Goal: Information Seeking & Learning: Learn about a topic

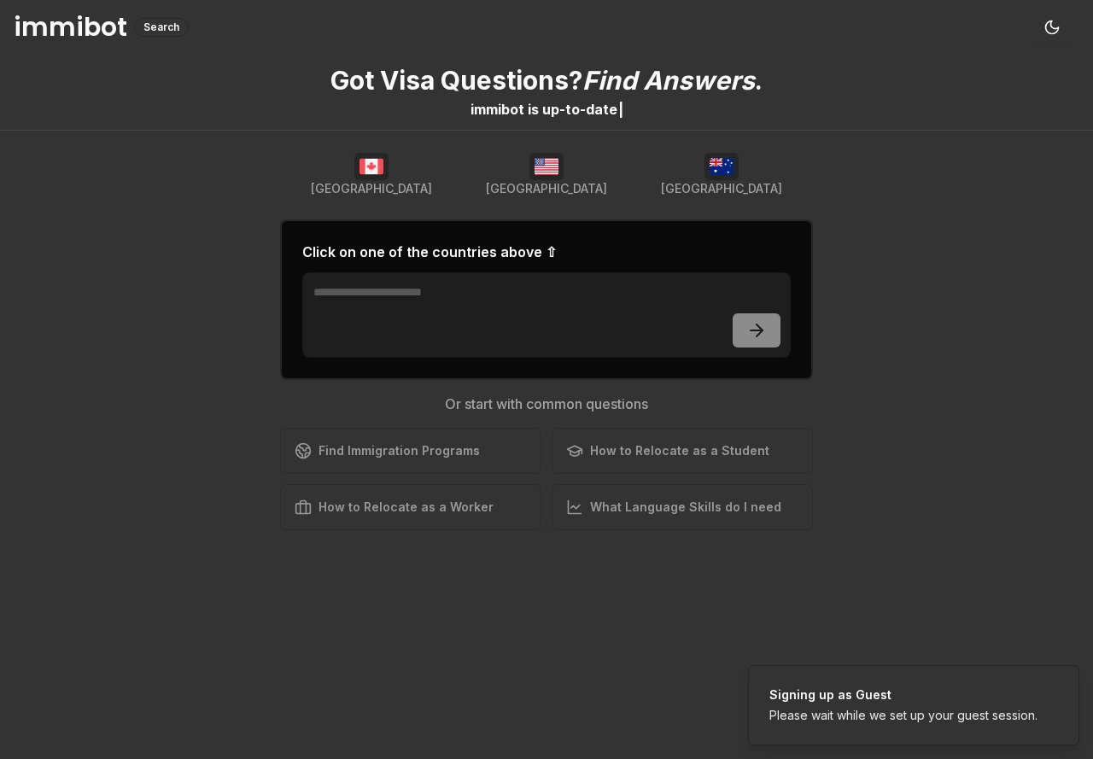
click at [716, 176] on img "button" at bounding box center [722, 166] width 34 height 27
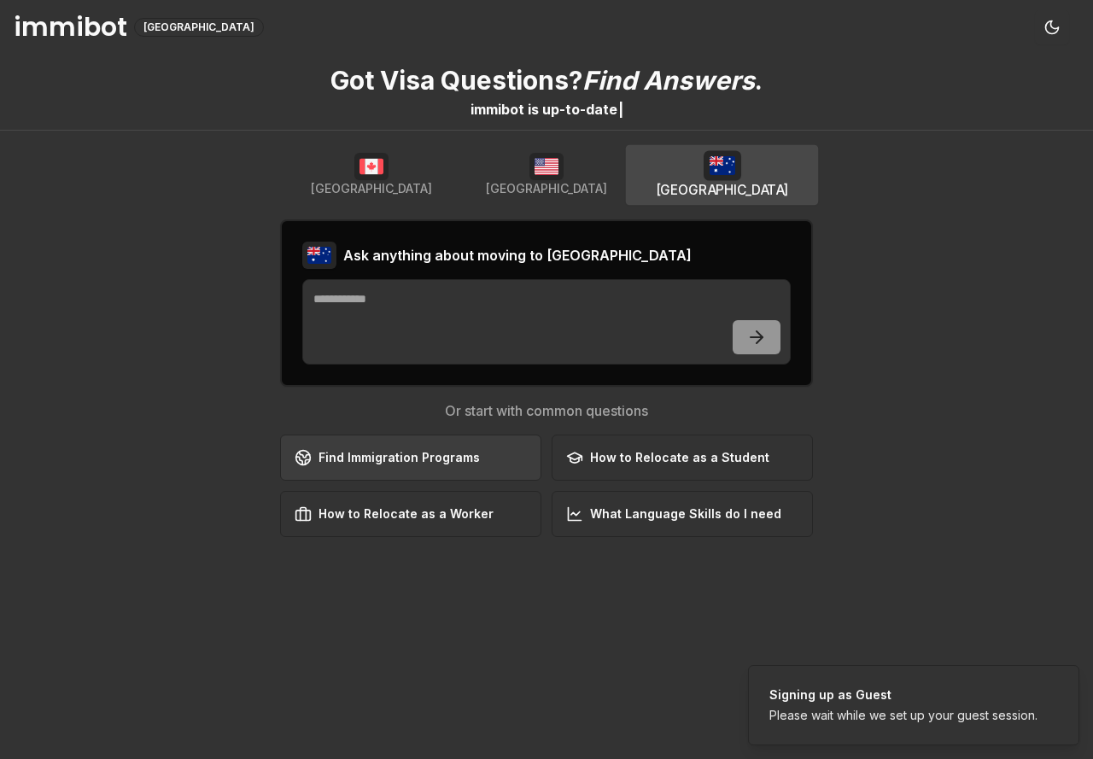
click at [409, 459] on div "Find Immigration Programs" at bounding box center [387, 457] width 185 height 17
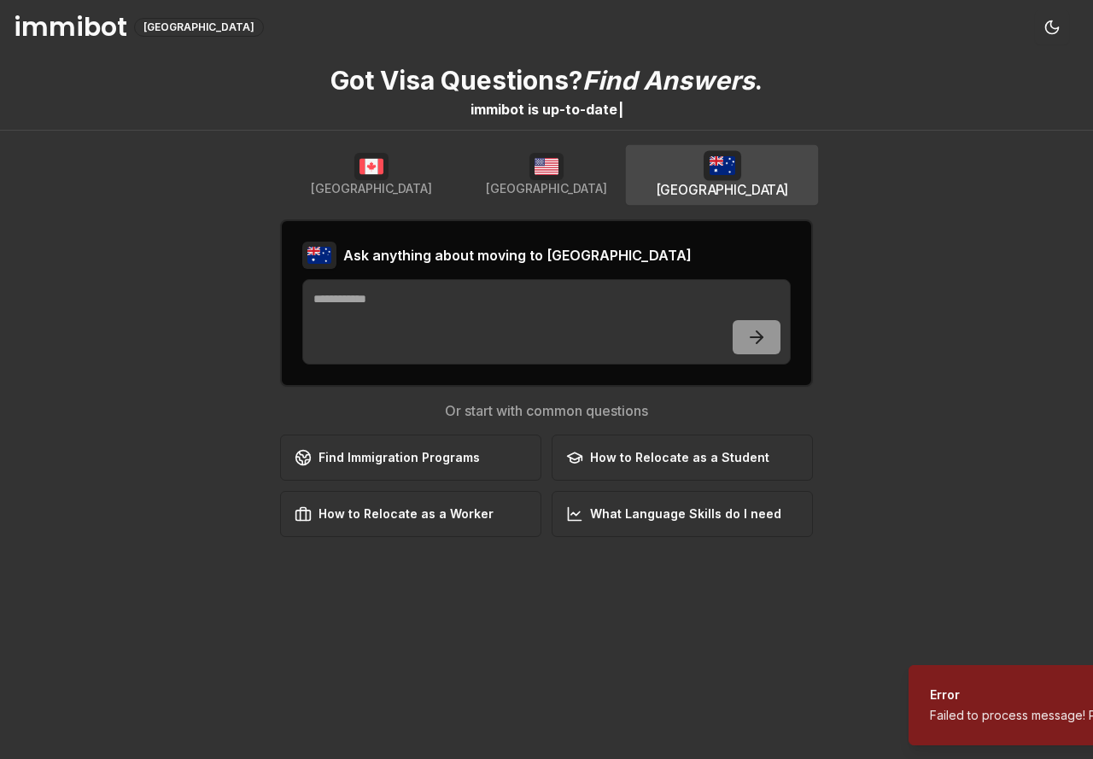
drag, startPoint x: 775, startPoint y: 733, endPoint x: 975, endPoint y: 726, distance: 200.8
click at [975, 726] on li "Error Failed to process message! Please try again." at bounding box center [1074, 705] width 331 height 80
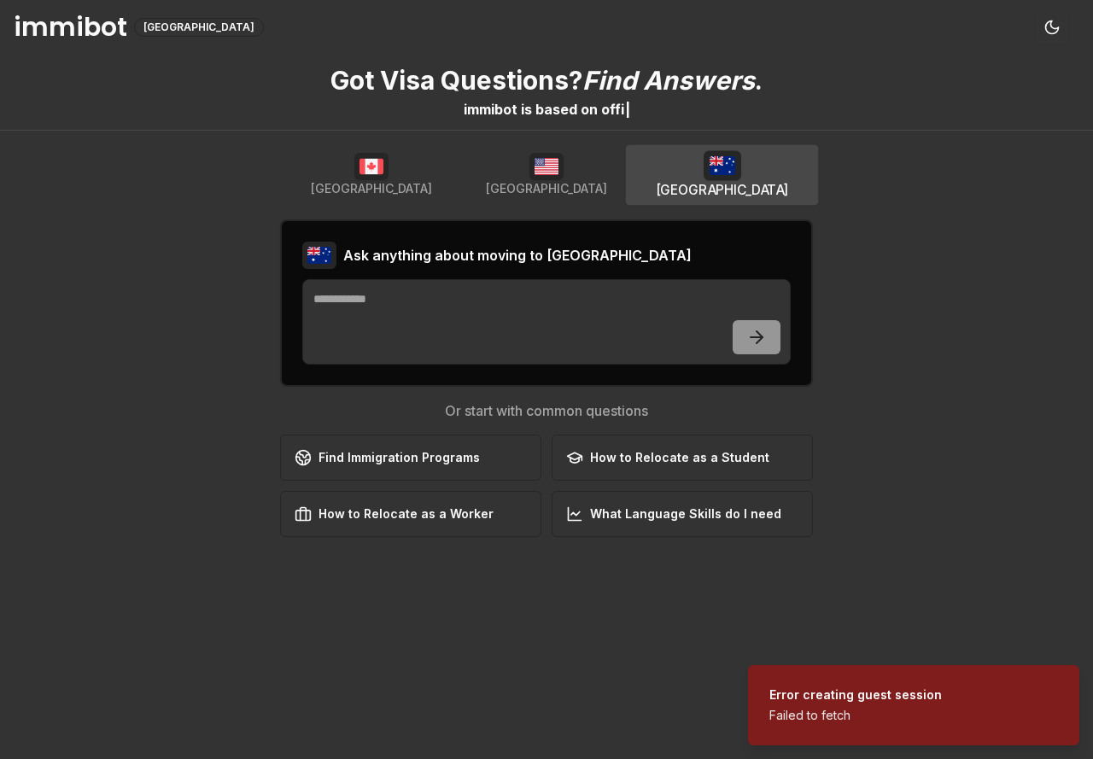
click at [552, 182] on span "[GEOGRAPHIC_DATA]" at bounding box center [546, 188] width 121 height 17
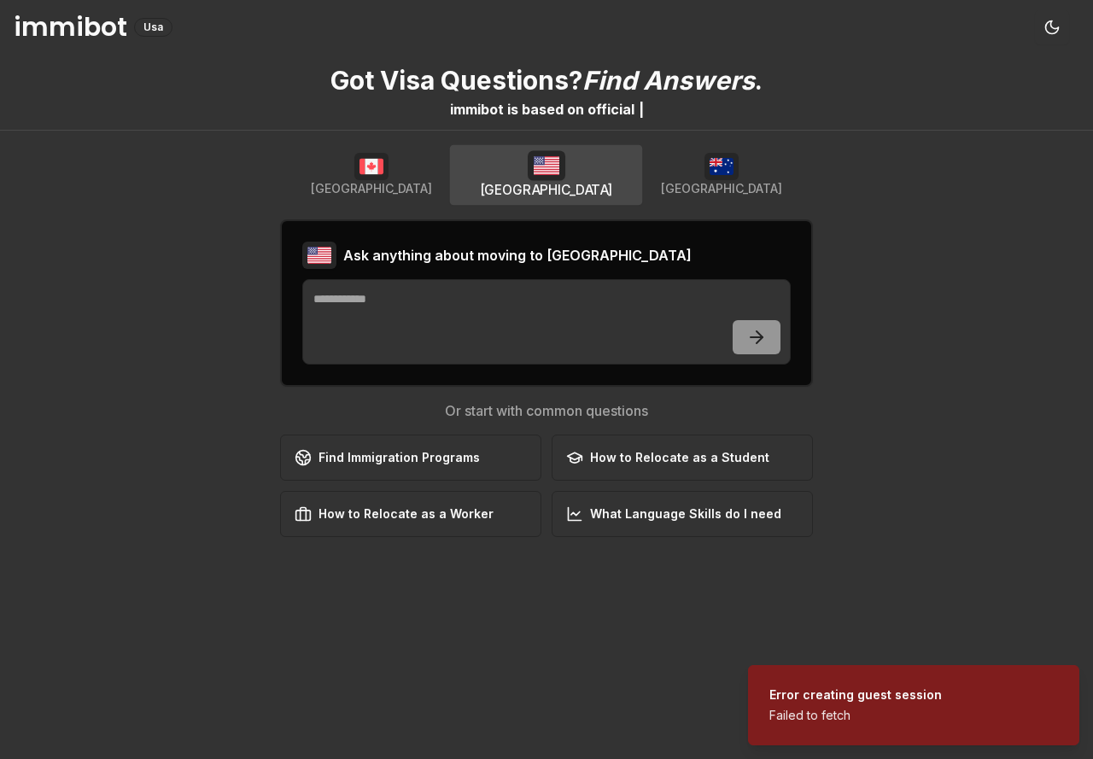
click at [641, 181] on button "[GEOGRAPHIC_DATA]" at bounding box center [546, 175] width 193 height 60
click at [698, 178] on button "[GEOGRAPHIC_DATA]" at bounding box center [722, 175] width 175 height 55
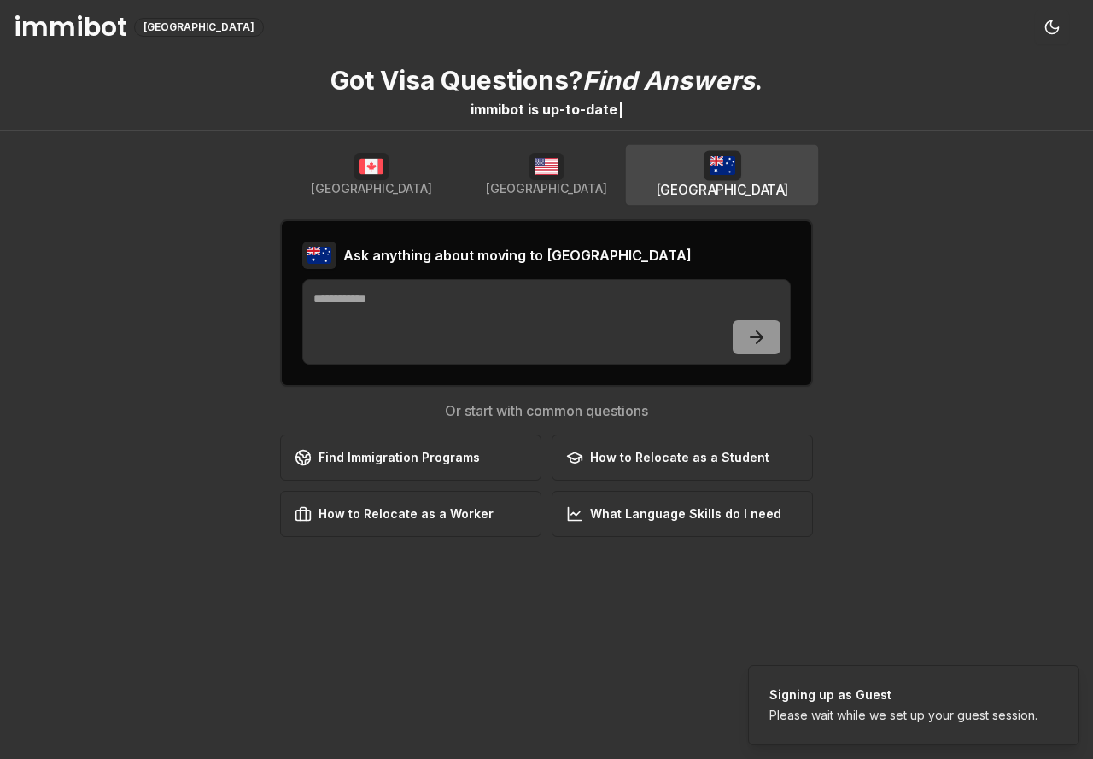
click at [717, 180] on button "[GEOGRAPHIC_DATA]" at bounding box center [721, 175] width 193 height 60
click at [681, 448] on button "How to Relocate as a Student Learn about student visa options" at bounding box center [682, 458] width 261 height 46
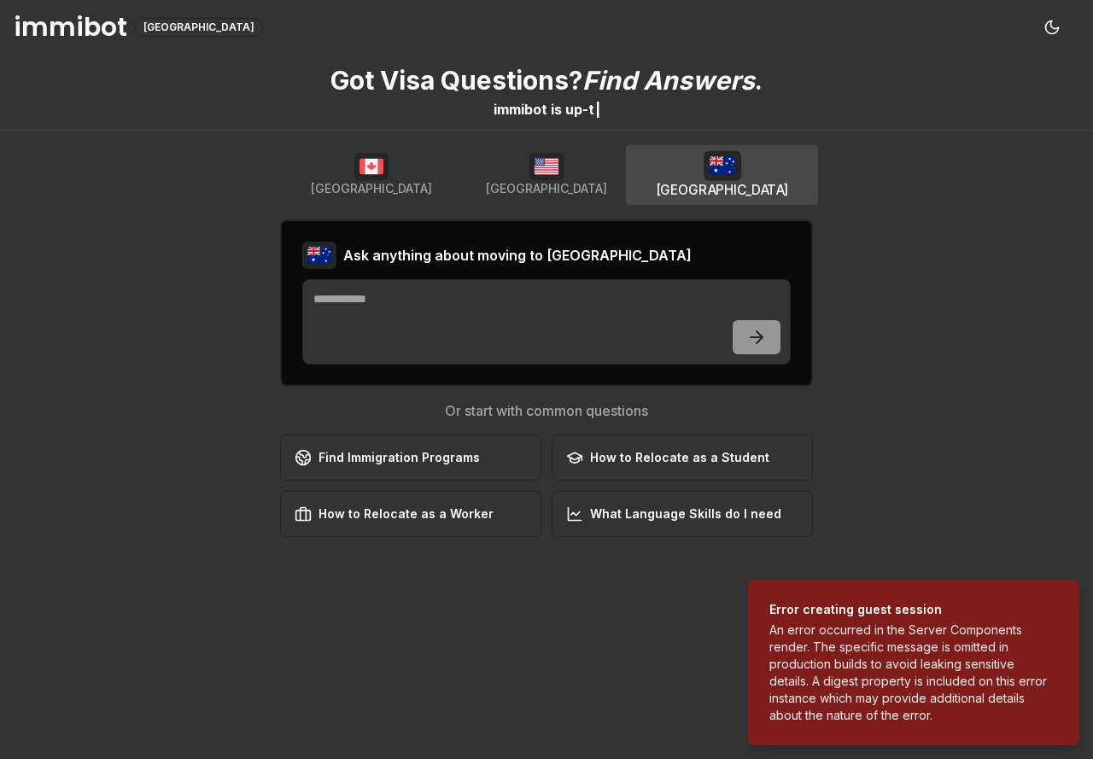
click at [681, 448] on button "How to Relocate as a Student Learn about student visa options" at bounding box center [682, 458] width 261 height 46
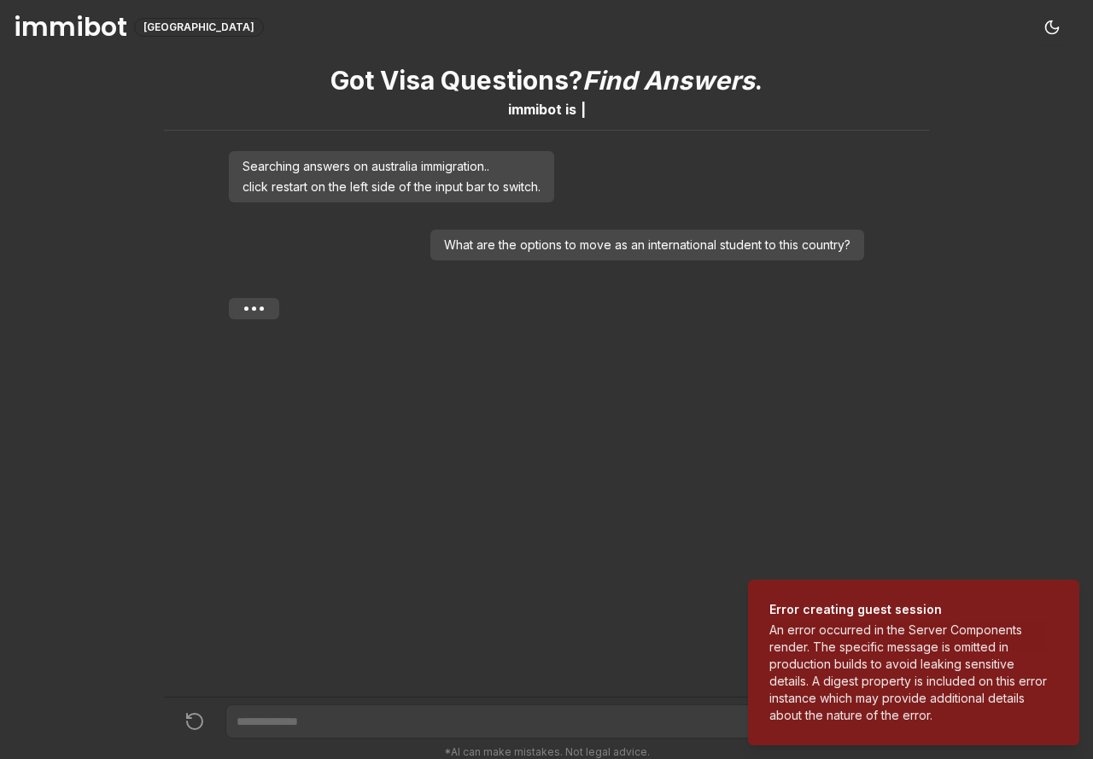
click at [681, 448] on div "Got Visa Questions? Find Answers . immibot is | Searching answers on australia …" at bounding box center [546, 376] width 765 height 642
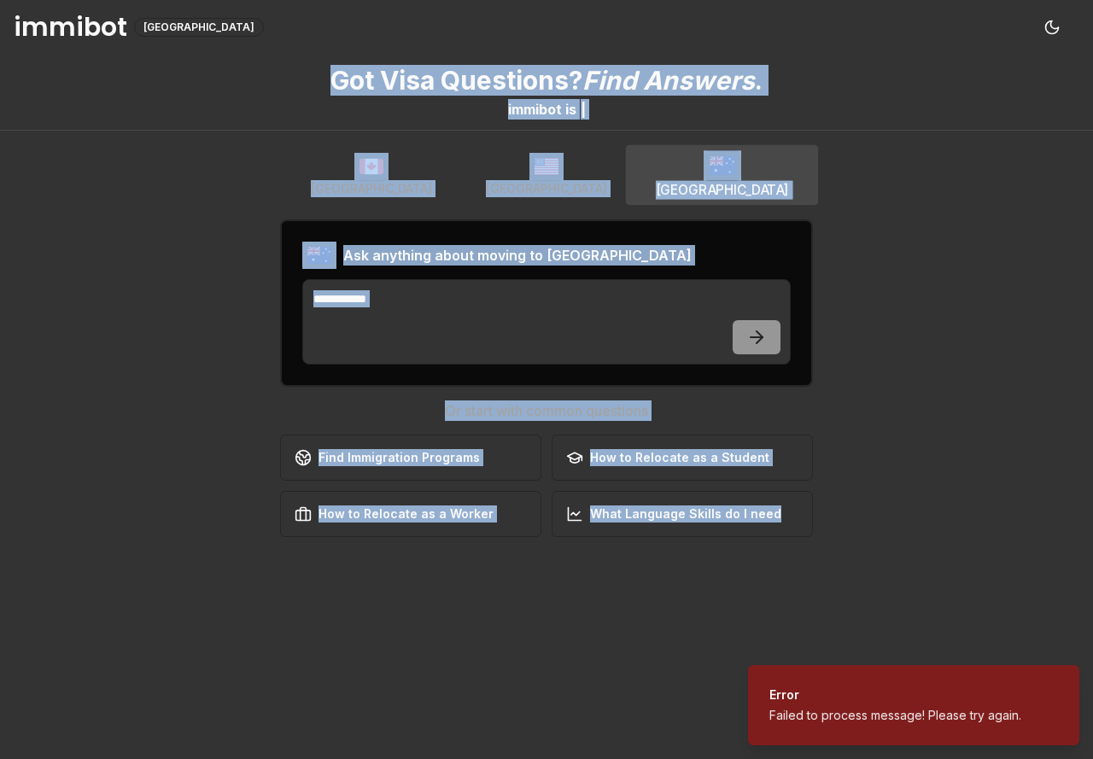
click at [681, 448] on button "How to Relocate as a Student Learn about student visa options" at bounding box center [682, 458] width 261 height 46
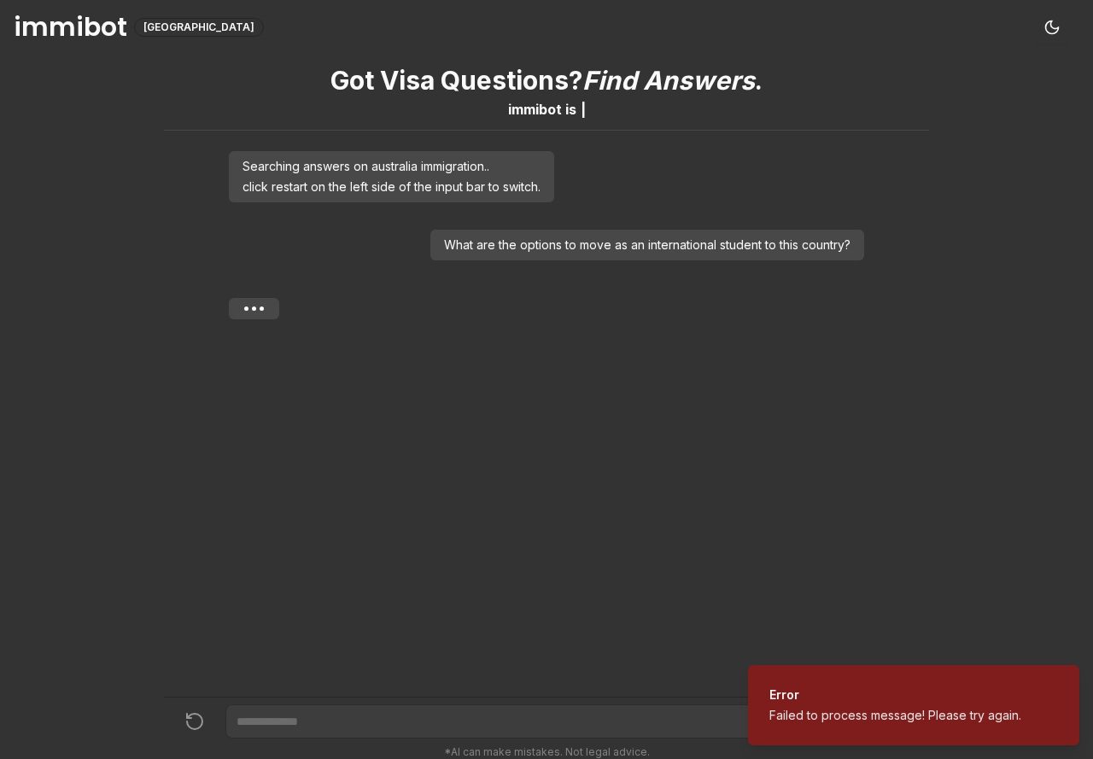
click at [681, 448] on div "Got Visa Questions? Find Answers . immibot is | Searching answers on australia …" at bounding box center [546, 376] width 765 height 642
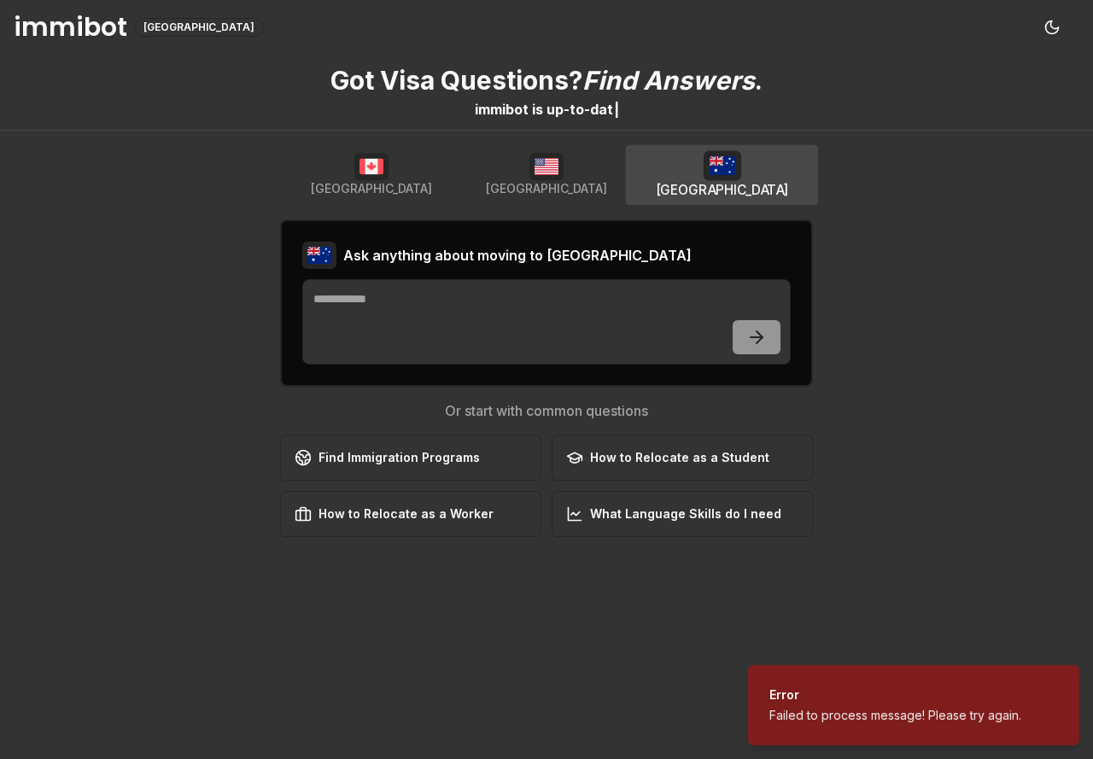
click at [175, 28] on div "[GEOGRAPHIC_DATA]" at bounding box center [199, 27] width 130 height 19
click at [12, 26] on div "immibot Australia Toggle theme" at bounding box center [546, 27] width 1093 height 55
click at [61, 40] on h1 "immibot" at bounding box center [71, 27] width 114 height 31
click at [56, 36] on h1 "immibot" at bounding box center [71, 27] width 114 height 31
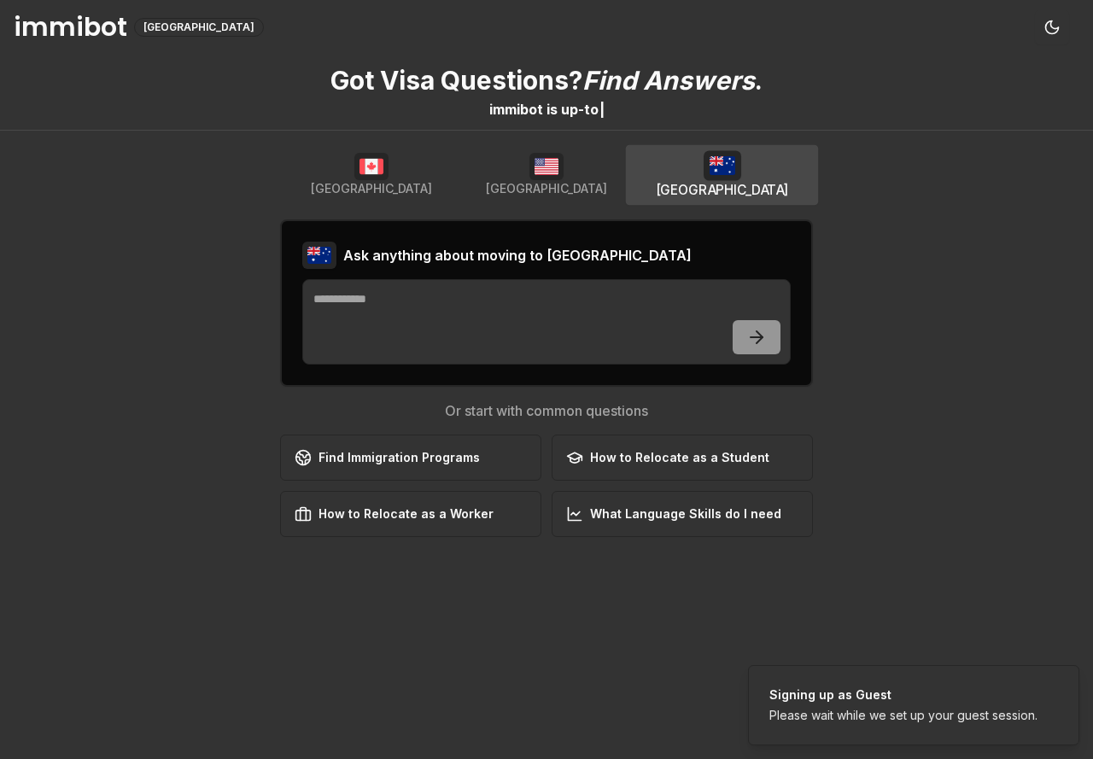
drag, startPoint x: 56, startPoint y: 36, endPoint x: 839, endPoint y: 18, distance: 783.4
click at [815, 97] on div "Got Visa Questions? Find Answers . immibot is u p - t o |" at bounding box center [546, 93] width 1093 height 76
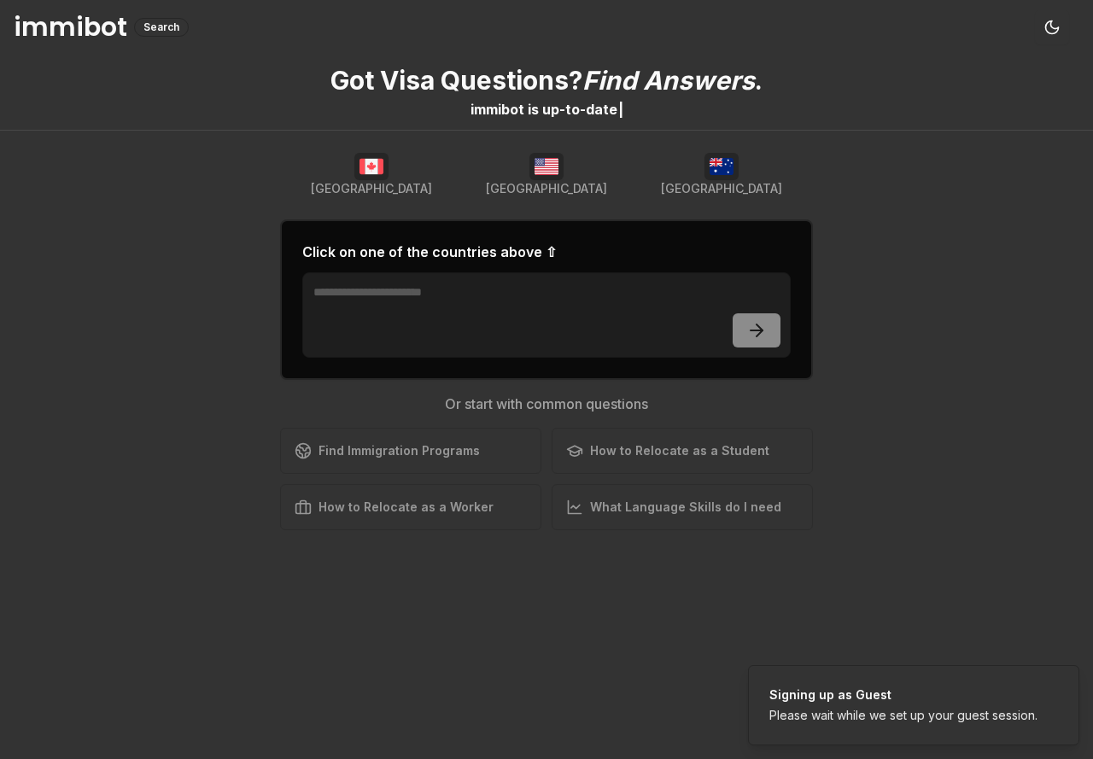
click at [545, 172] on img "button" at bounding box center [547, 166] width 34 height 27
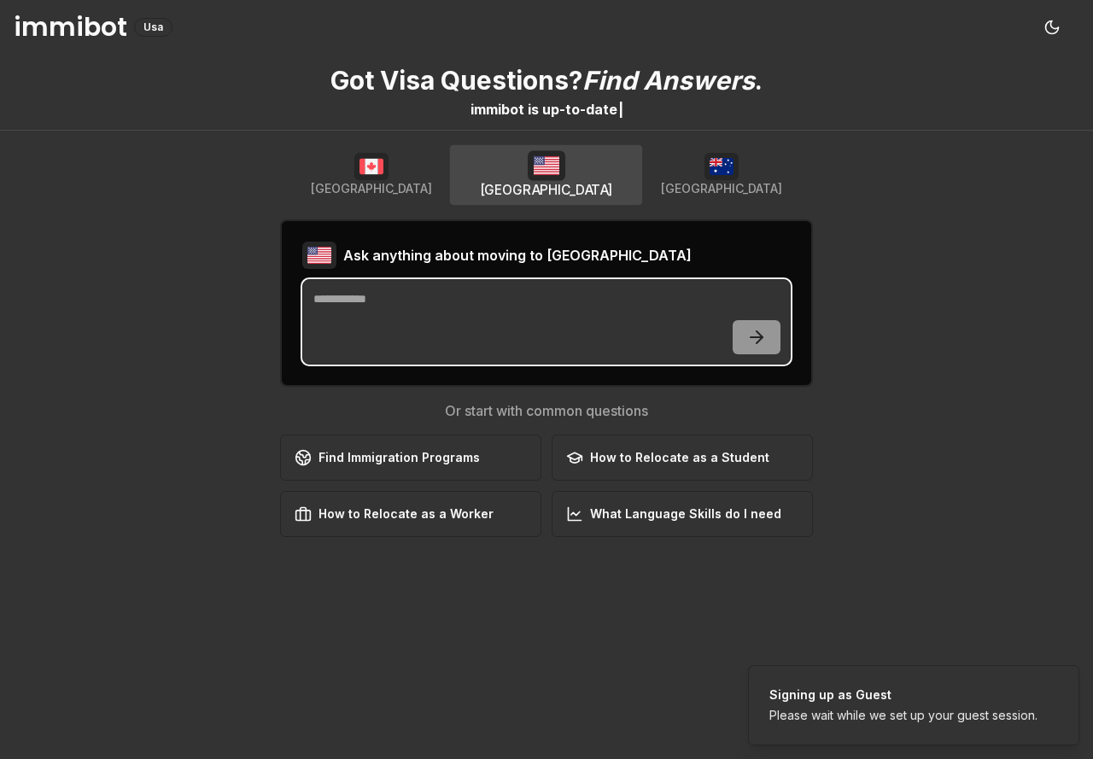
click at [336, 344] on textarea at bounding box center [546, 321] width 489 height 85
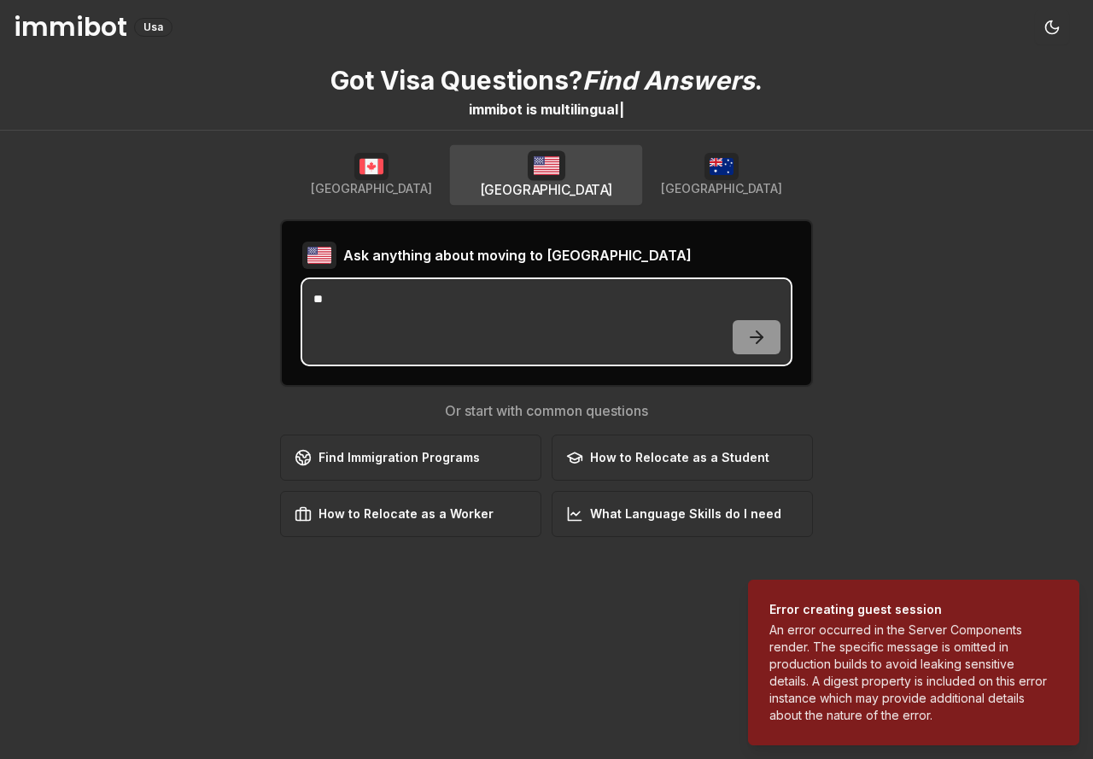
type textarea "*"
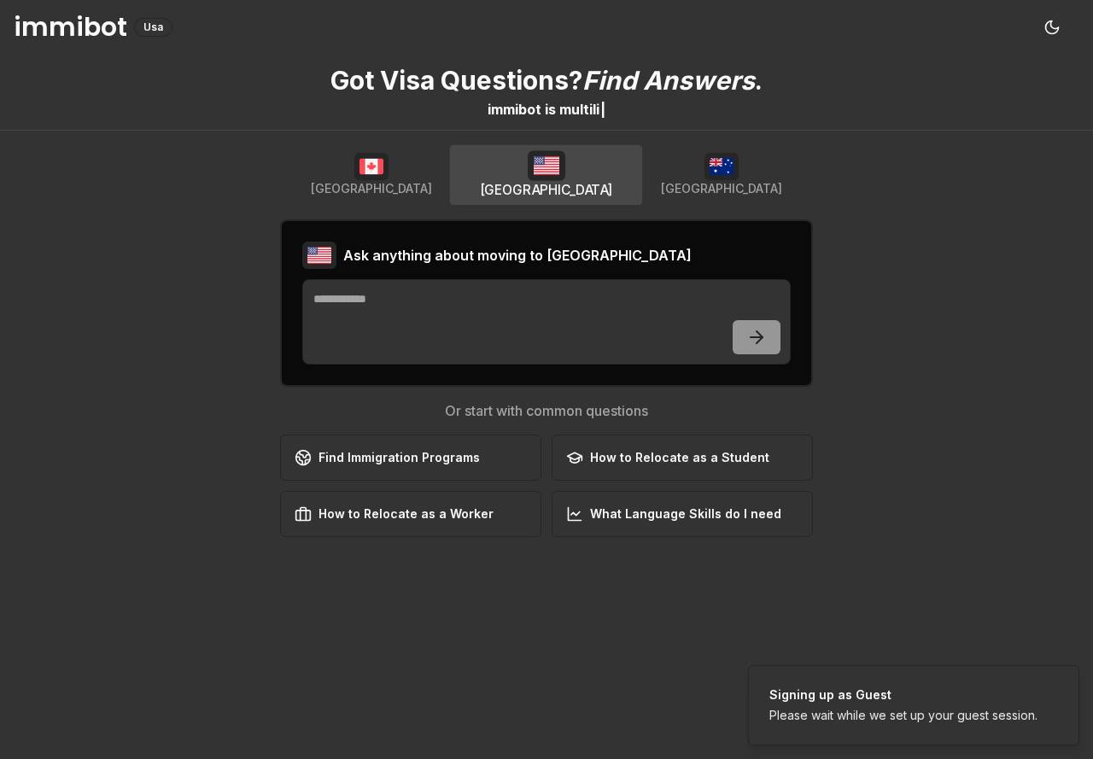
click at [393, 78] on p "Got Visa Questions? Find Answers ." at bounding box center [547, 80] width 432 height 31
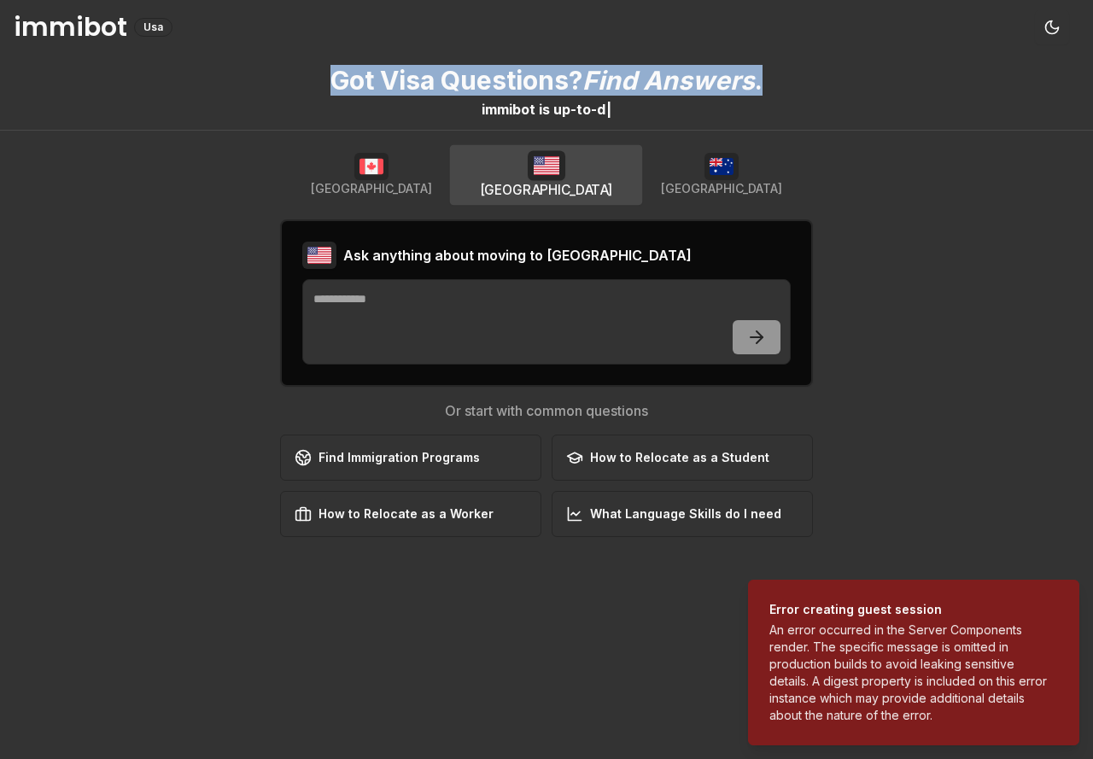
drag, startPoint x: 325, startPoint y: 77, endPoint x: 773, endPoint y: 87, distance: 447.6
click at [773, 87] on div "Got Visa Questions? Find Answers . immibot is u p - t o - d |" at bounding box center [546, 93] width 1093 height 76
click at [708, 180] on button "[GEOGRAPHIC_DATA]" at bounding box center [722, 175] width 175 height 55
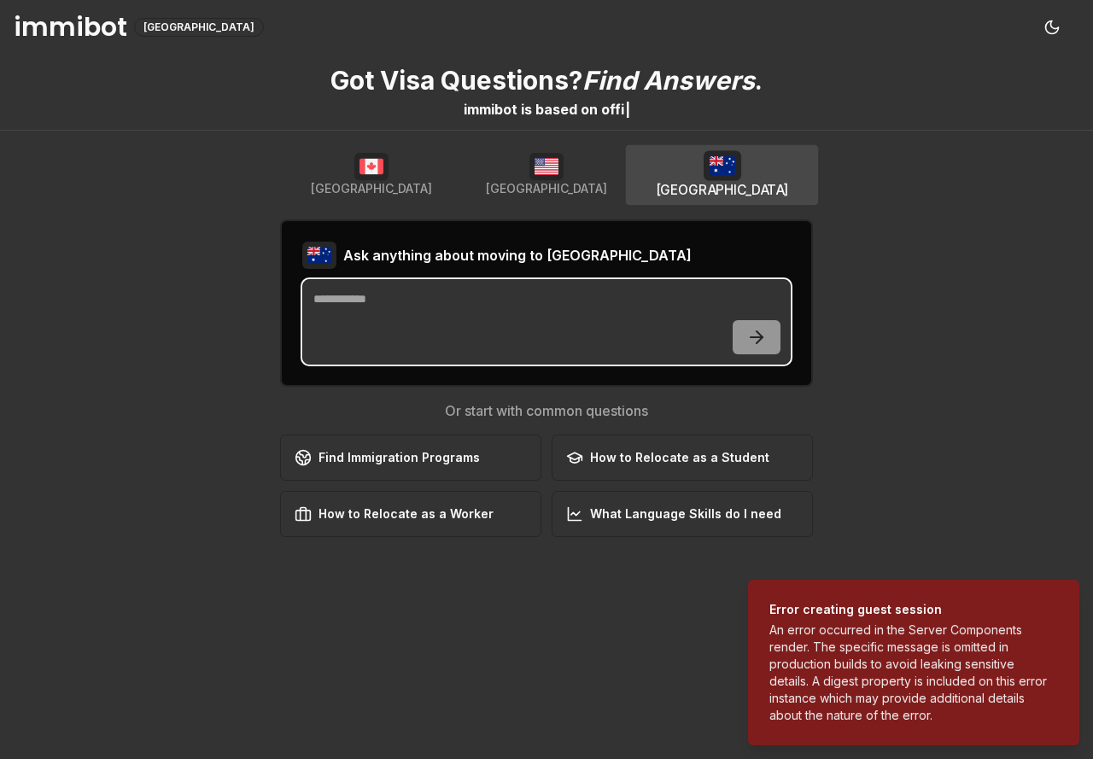
click at [547, 291] on textarea at bounding box center [546, 321] width 489 height 85
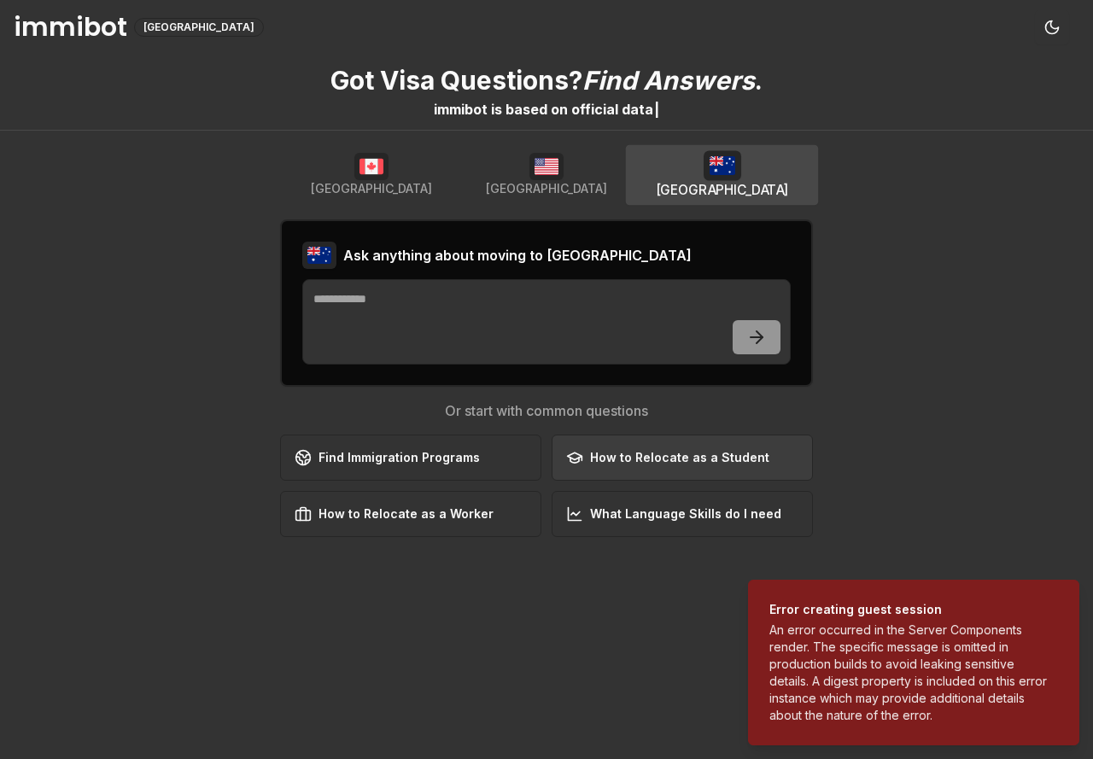
click at [688, 471] on button "How to Relocate as a Student Learn about student visa options" at bounding box center [682, 458] width 261 height 46
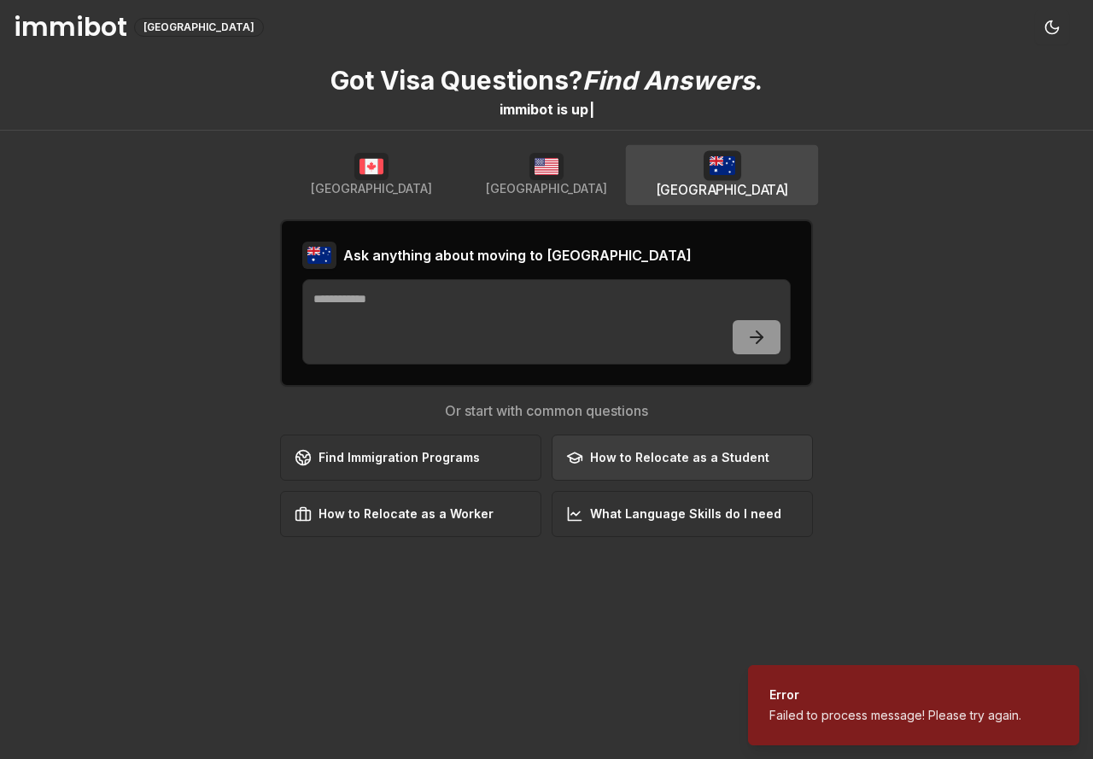
click at [625, 463] on div "How to Relocate as a Student" at bounding box center [667, 457] width 203 height 17
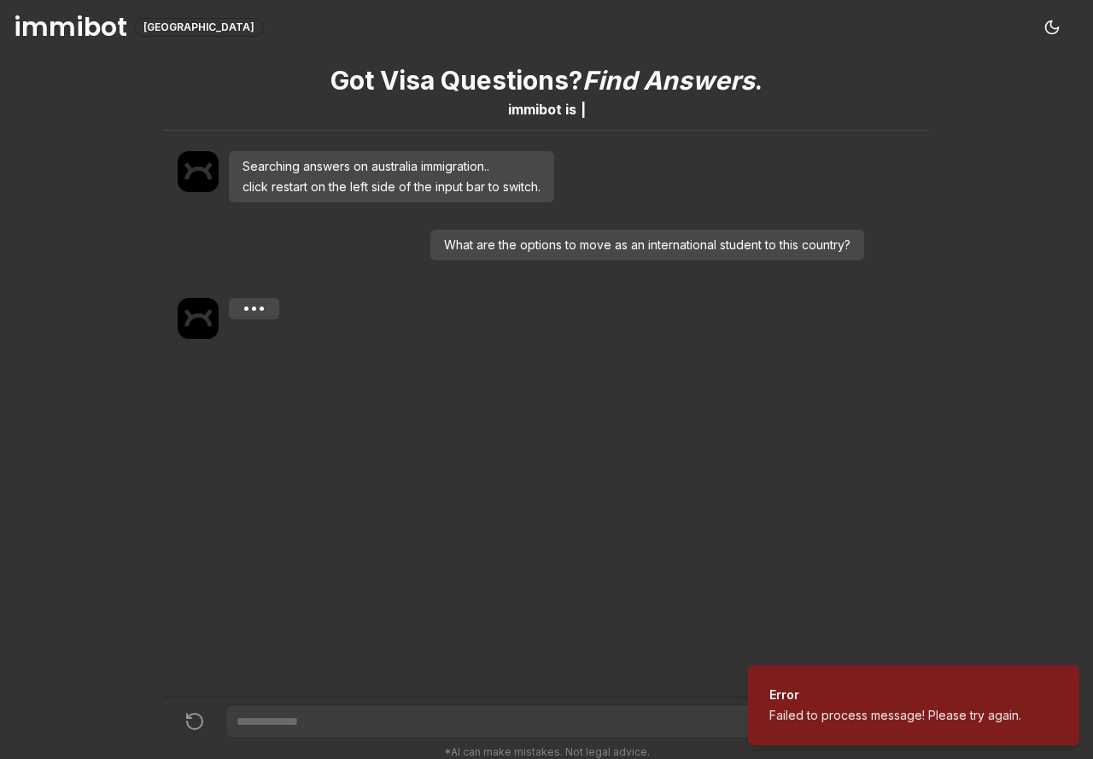
click at [625, 463] on div "Got Visa Questions? Find Answers . immibot is | Searching answers on australia …" at bounding box center [546, 376] width 765 height 642
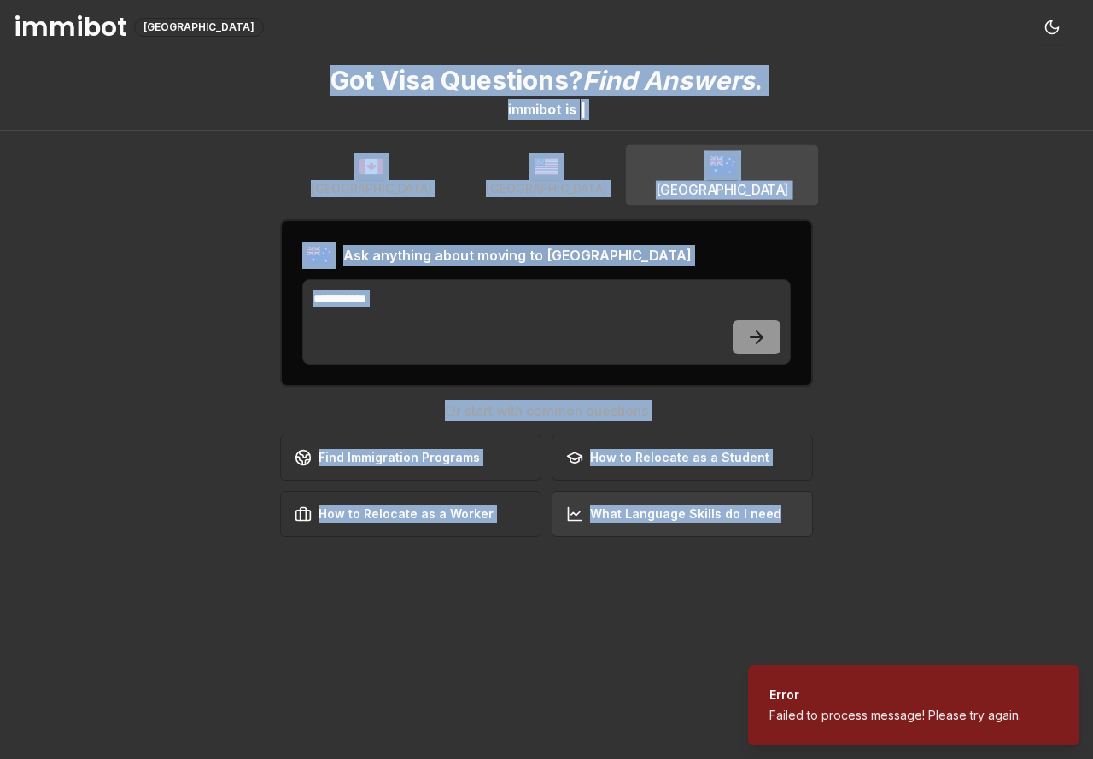
click at [616, 503] on button "What Language Skills do I need Check the necessary language skills" at bounding box center [682, 514] width 261 height 46
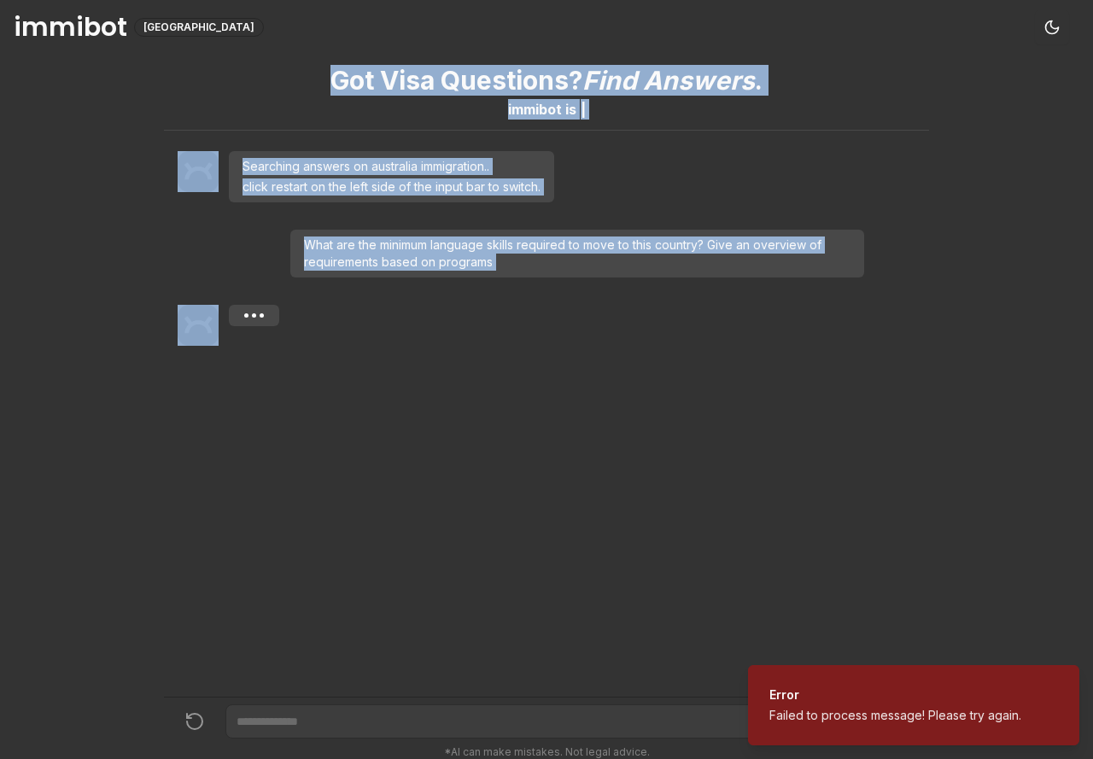
click at [615, 503] on div "Got Visa Questions? Find Answers . immibot is | Searching answers on australia …" at bounding box center [546, 376] width 765 height 642
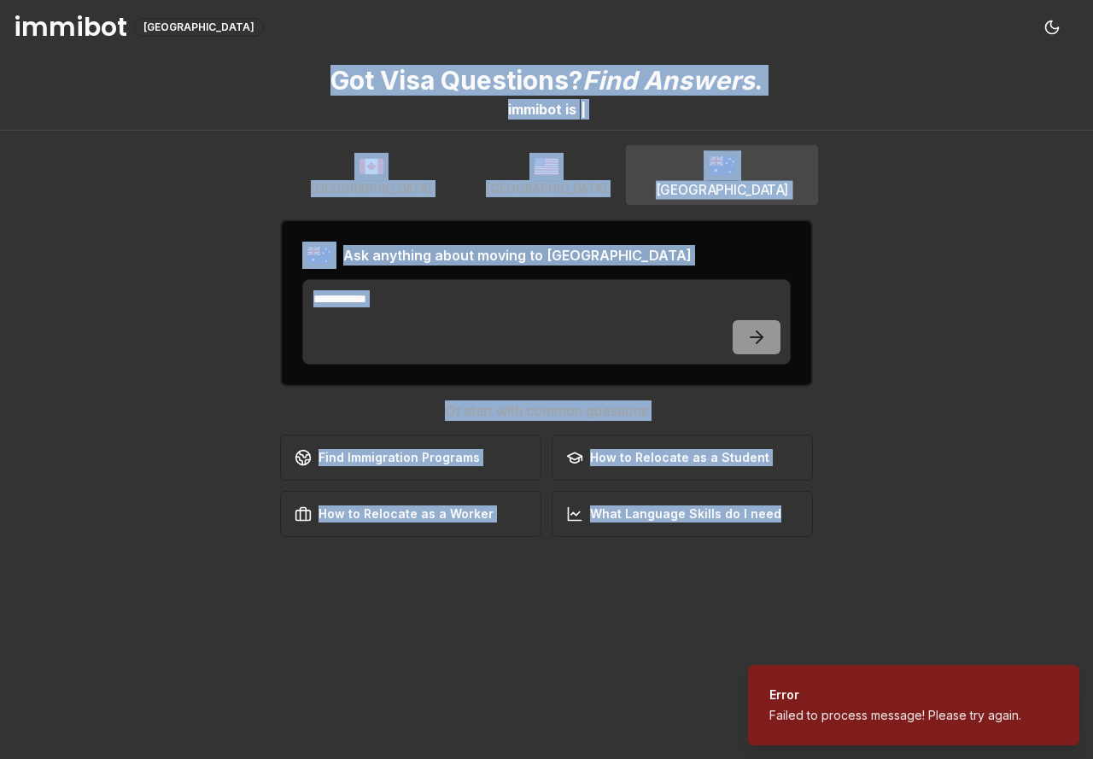
click at [613, 503] on button "What Language Skills do I need Check the necessary language skills" at bounding box center [682, 514] width 261 height 46
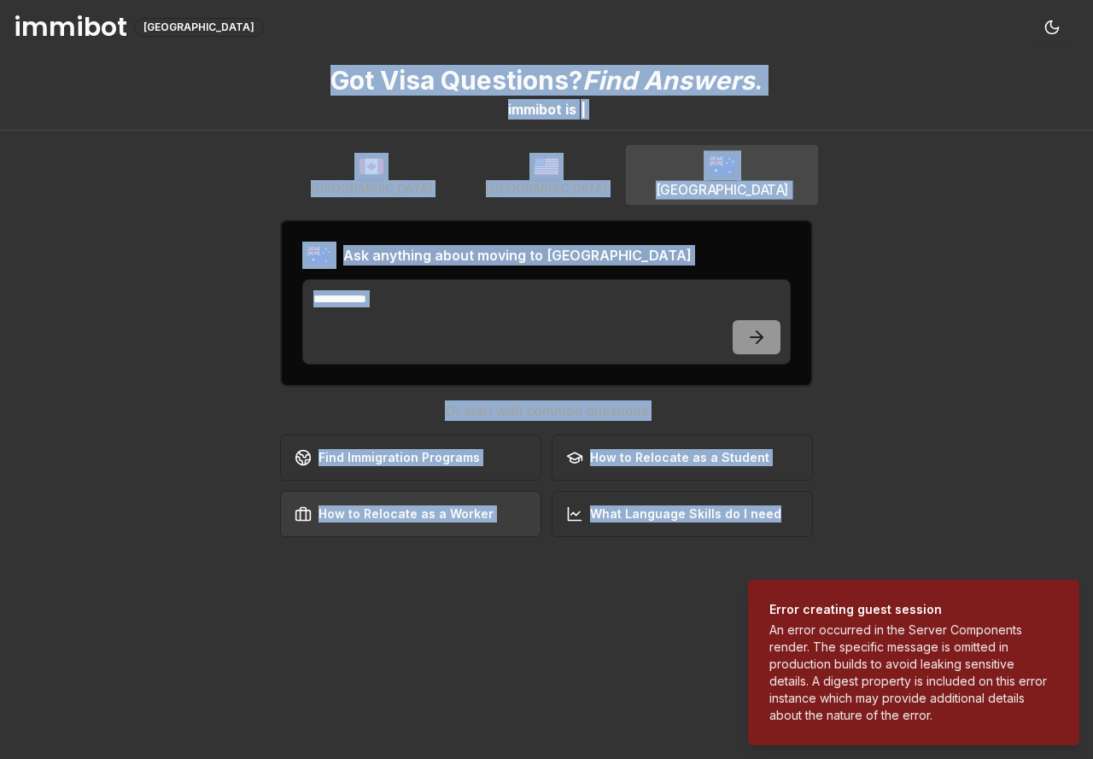
click at [395, 502] on button "How to Relocate as a Worker Discover work permit opportunities" at bounding box center [410, 514] width 261 height 46
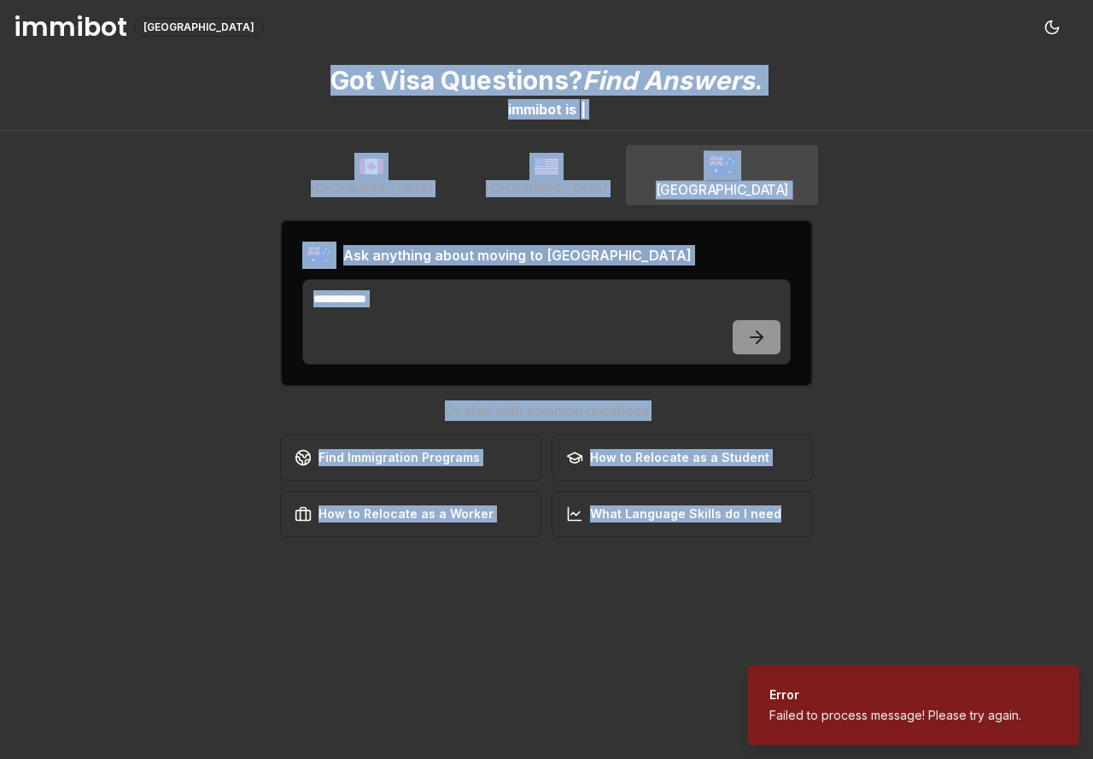
click at [395, 502] on button "How to Relocate as a Worker Discover work permit opportunities" at bounding box center [410, 514] width 261 height 46
click at [398, 465] on div "Find Immigration Programs" at bounding box center [387, 457] width 185 height 17
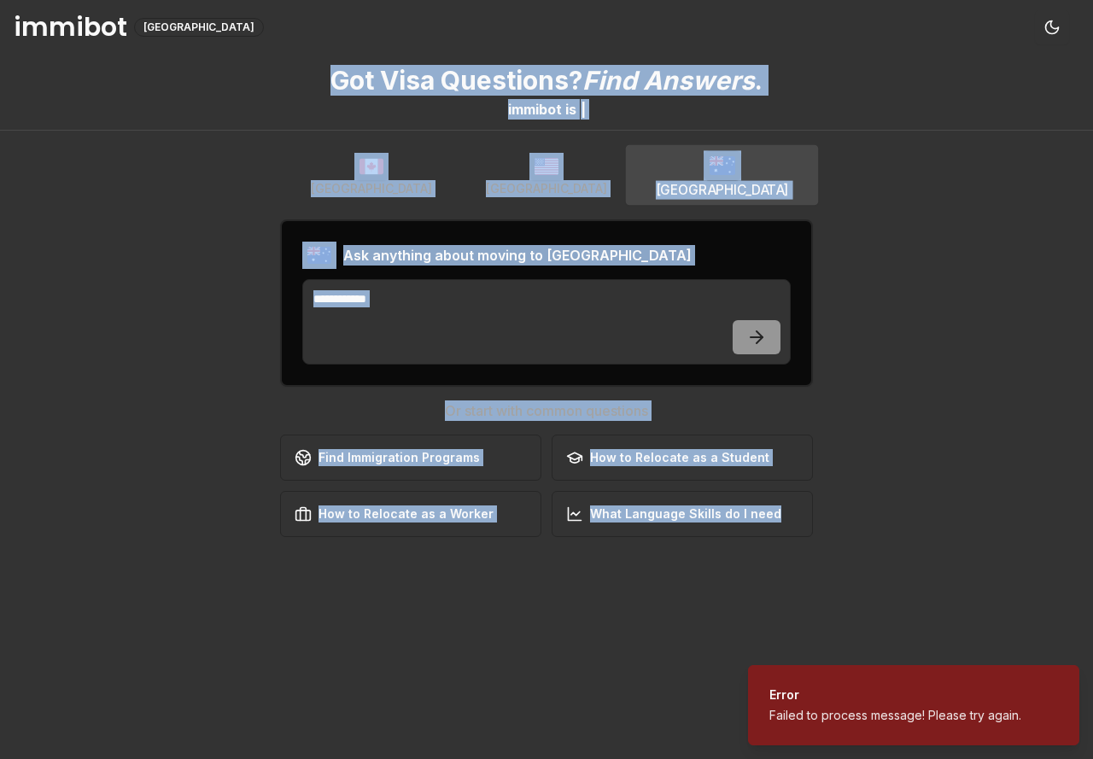
click at [398, 465] on div "Find Immigration Programs" at bounding box center [387, 457] width 185 height 17
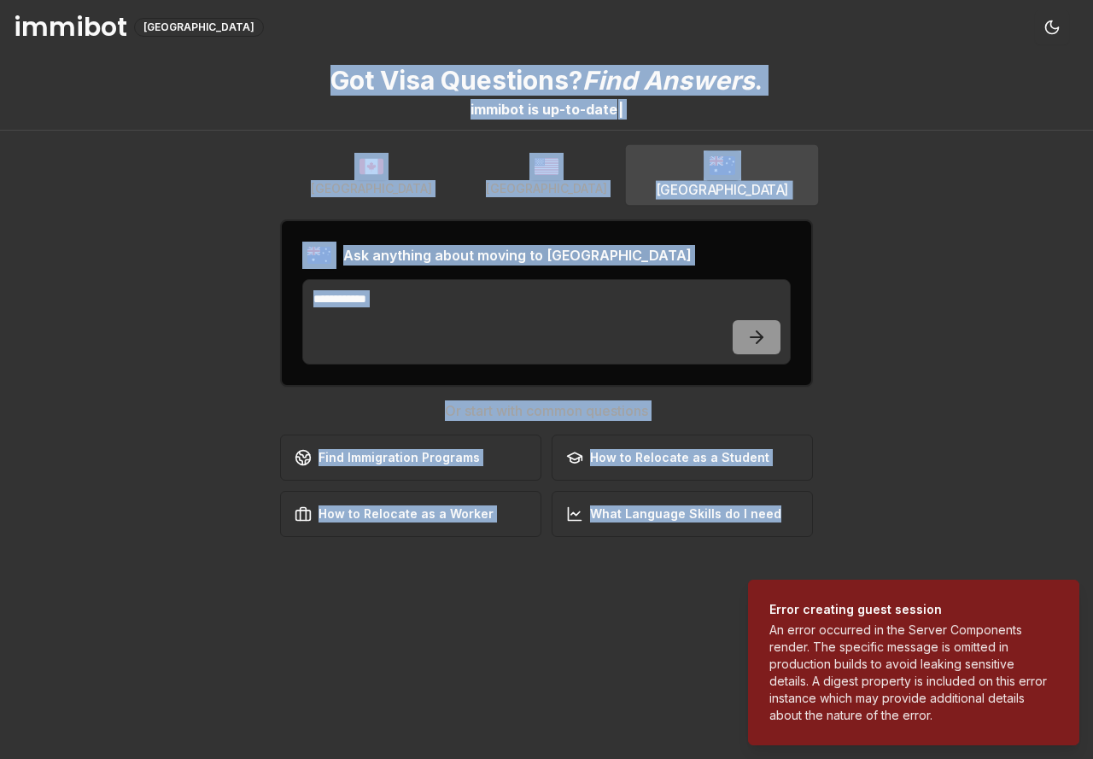
click at [1041, 216] on div "Got Visa Questions? Find Answers . immibot is u p - t o - d a t e | [GEOGRAPHIC…" at bounding box center [546, 407] width 1093 height 705
click at [530, 161] on img "button" at bounding box center [547, 166] width 34 height 27
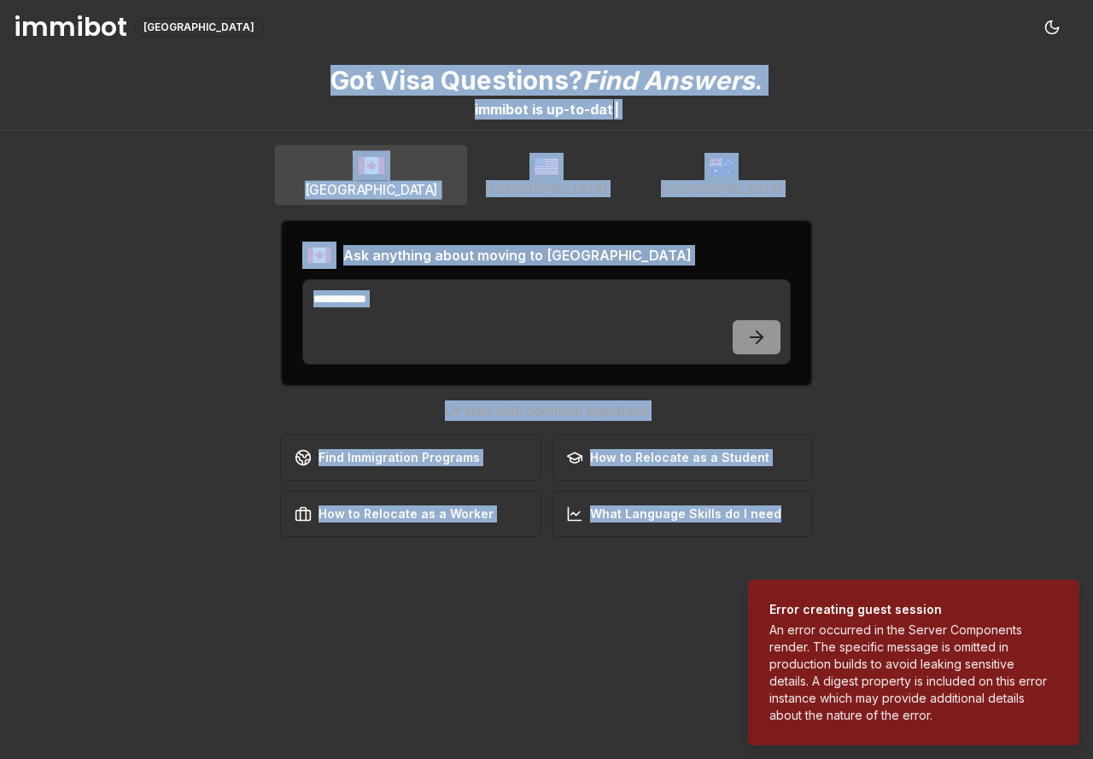
click at [401, 149] on button "[GEOGRAPHIC_DATA]" at bounding box center [371, 175] width 193 height 60
click at [926, 201] on div "Got Visa Questions? Find Answers . immibot is u p | [GEOGRAPHIC_DATA] [GEOGRAPH…" at bounding box center [546, 407] width 1093 height 705
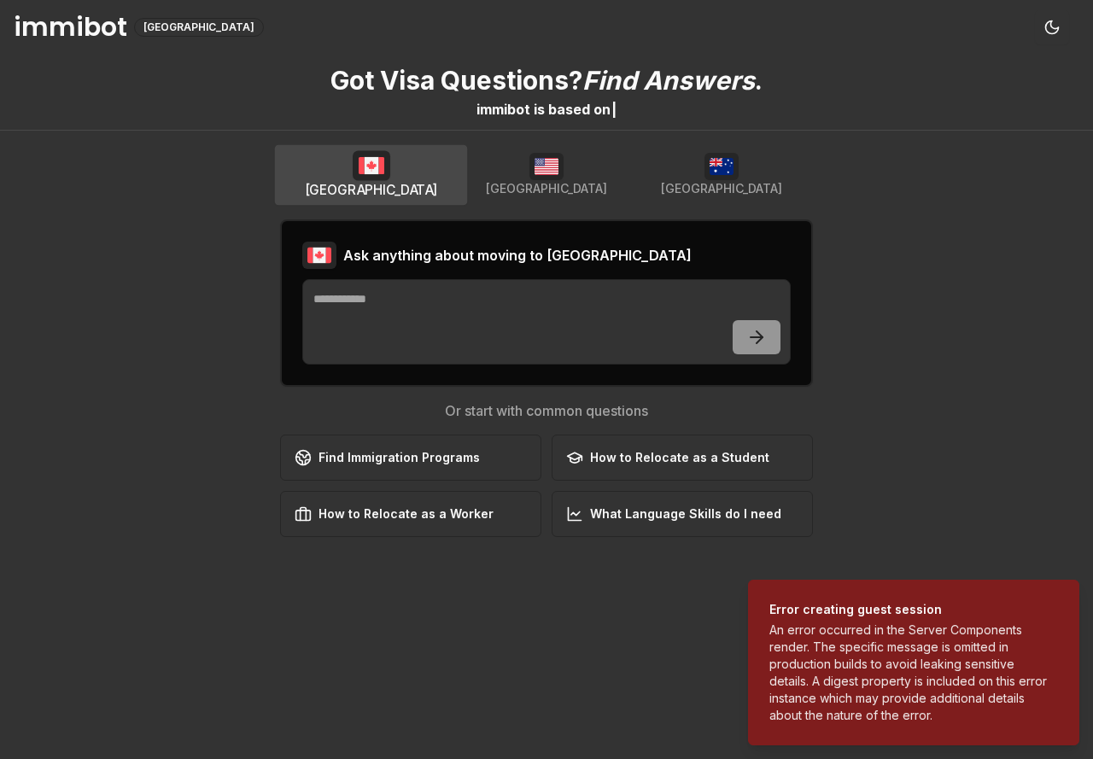
click at [562, 173] on img "button" at bounding box center [547, 166] width 34 height 27
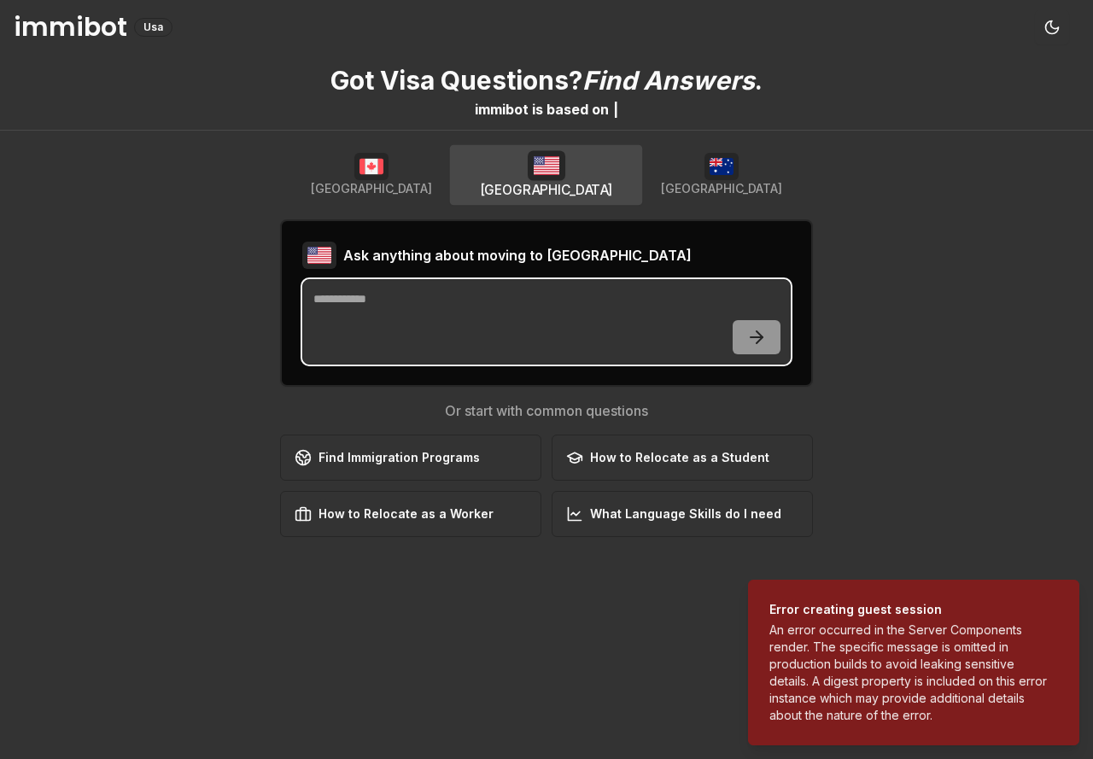
click at [485, 299] on textarea at bounding box center [546, 321] width 489 height 85
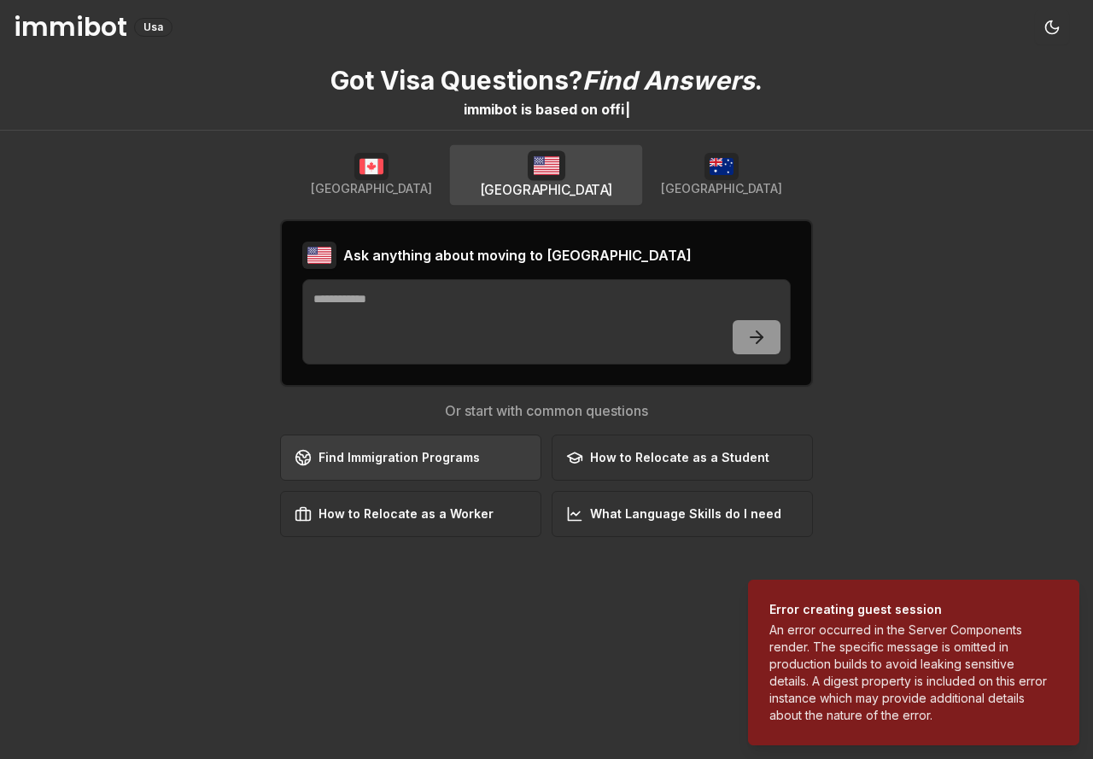
click at [416, 466] on button "Find Immigration Programs Explore available immigration pathways" at bounding box center [410, 458] width 261 height 46
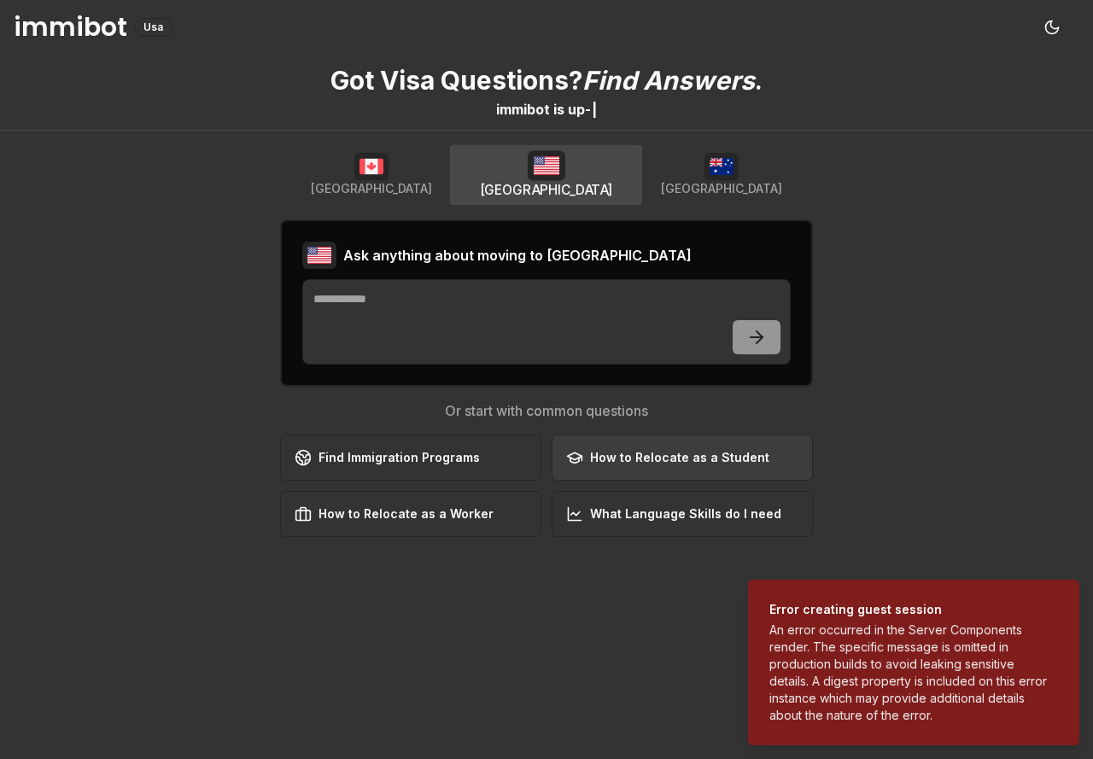
click at [575, 439] on button "How to Relocate as a Student Learn about student visa options" at bounding box center [682, 458] width 261 height 46
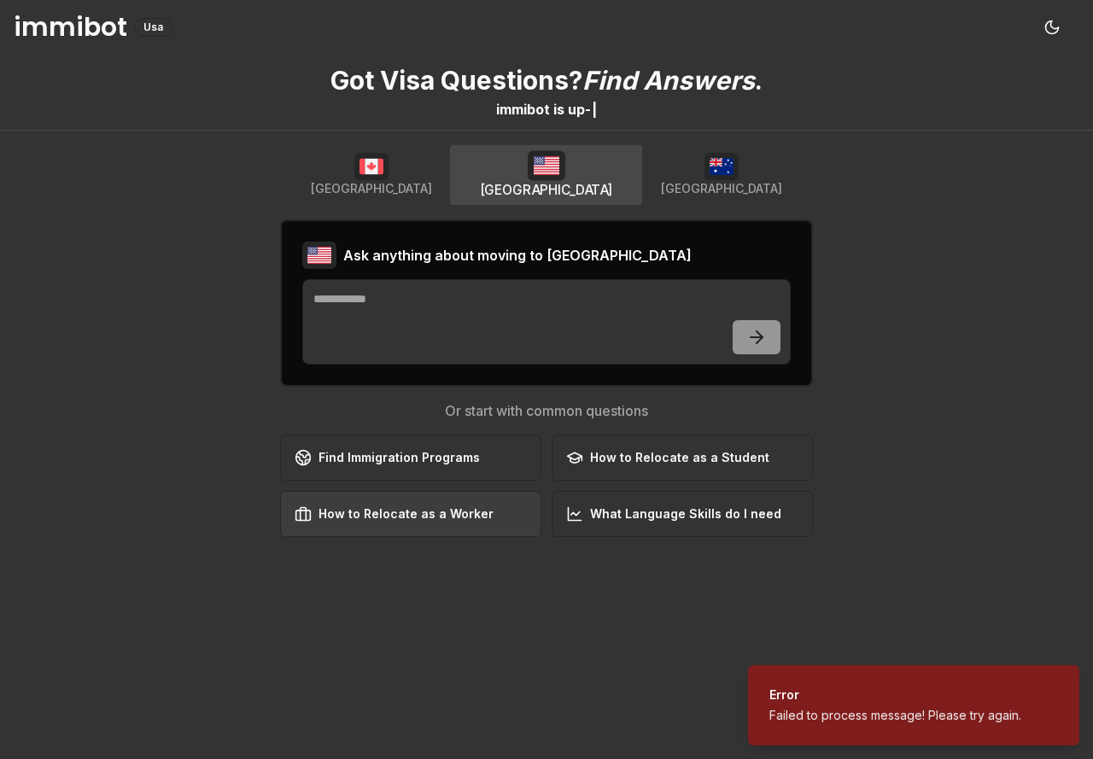
drag, startPoint x: 522, startPoint y: 542, endPoint x: 512, endPoint y: 516, distance: 28.1
click at [515, 523] on div "[GEOGRAPHIC_DATA] [GEOGRAPHIC_DATA] [GEOGRAPHIC_DATA] Ask anything about moving…" at bounding box center [547, 496] width 574 height 705
click at [512, 516] on button "How to Relocate as a Worker Discover work permit opportunities" at bounding box center [410, 514] width 261 height 46
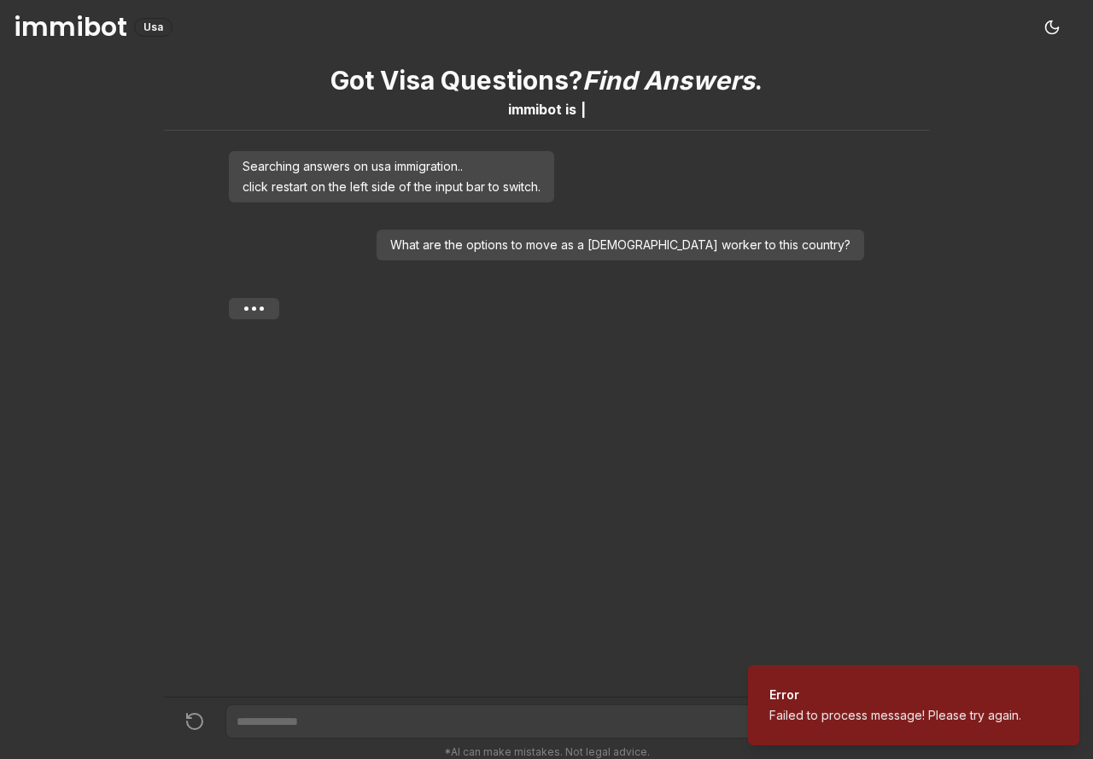
click at [512, 516] on div "Got Visa Questions? Find Answers . immibot is | Searching answers on usa immigr…" at bounding box center [546, 376] width 765 height 642
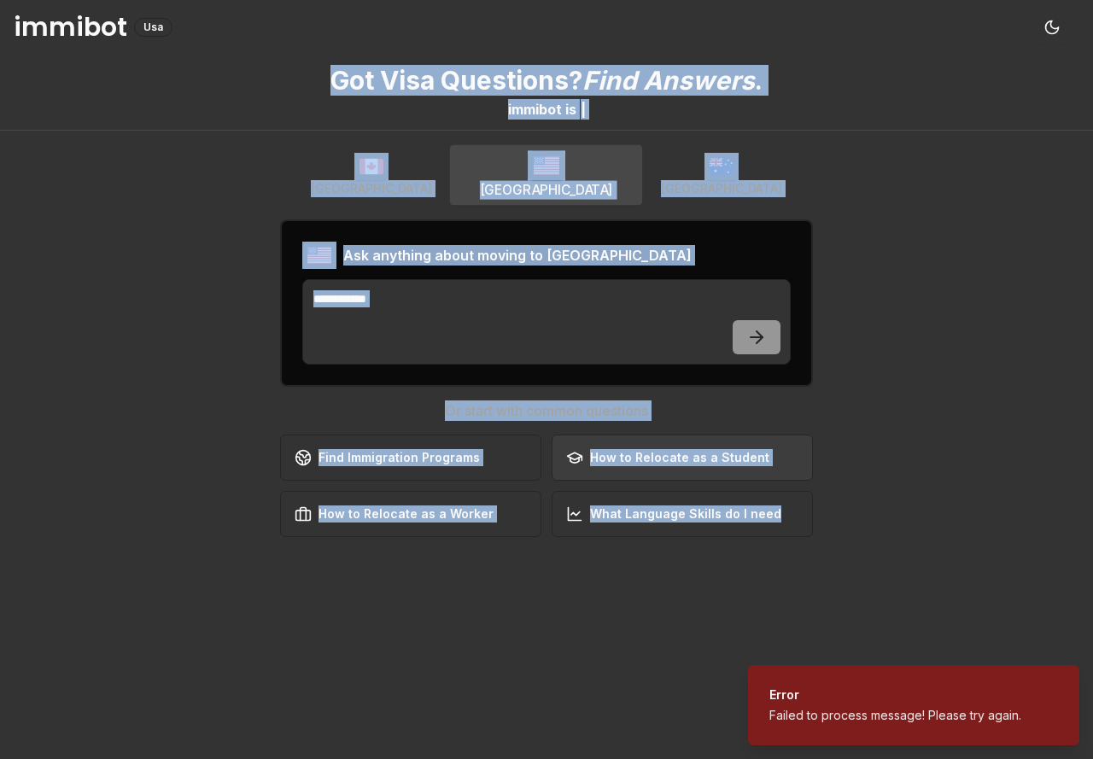
click at [608, 449] on div "How to Relocate as a Student" at bounding box center [667, 457] width 203 height 17
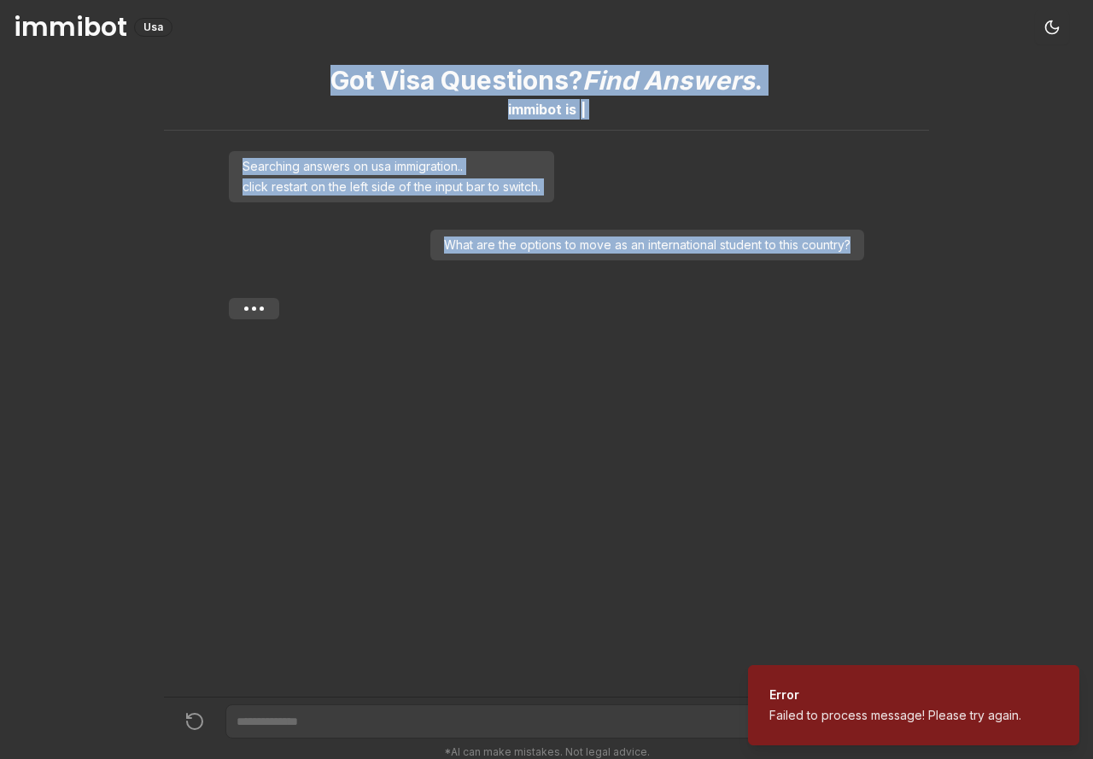
click at [637, 463] on div "Got Visa Questions? Find Answers . immibot is | Searching answers on usa immigr…" at bounding box center [546, 376] width 765 height 642
click at [637, 464] on div "Got Visa Questions? Find Answers . immibot is | Searching answers on usa immigr…" at bounding box center [546, 376] width 765 height 642
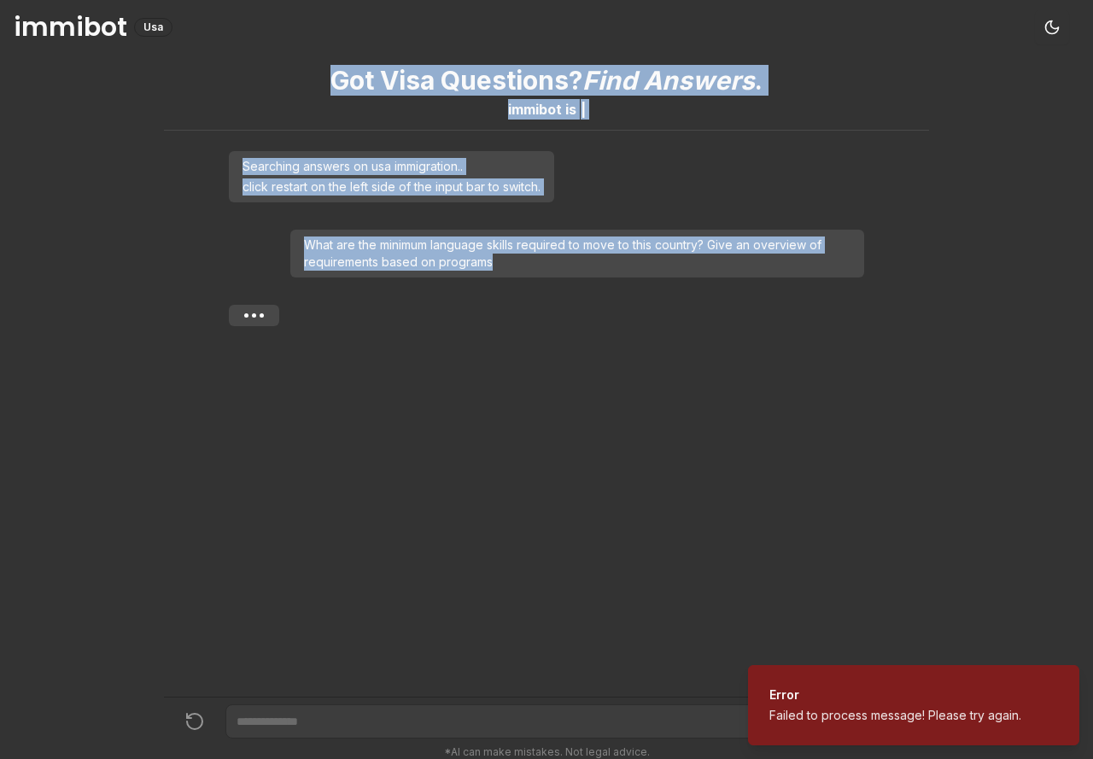
click at [649, 524] on div "Got Visa Questions? Find Answers . immibot is | Searching answers on usa immigr…" at bounding box center [546, 376] width 765 height 642
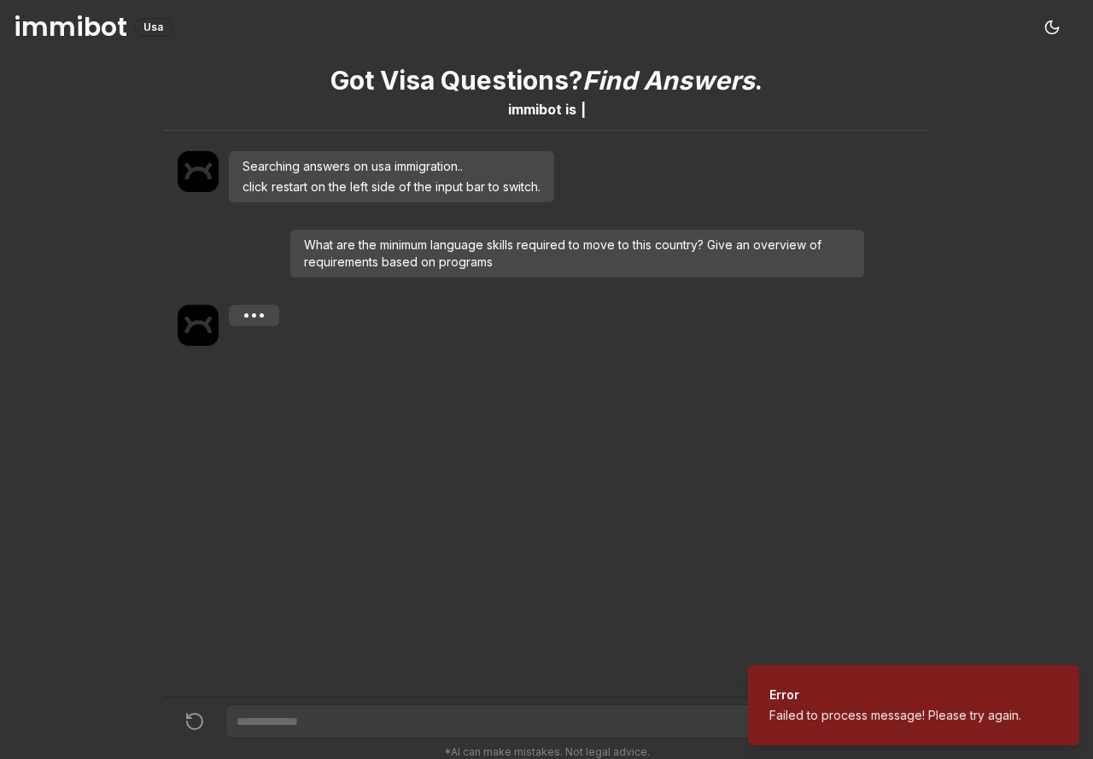
click at [649, 524] on div "Got Visa Questions? Find Answers . immibot is | Searching answers on usa immigr…" at bounding box center [546, 376] width 765 height 642
click at [648, 524] on div "Got Visa Questions? Find Answers . immibot is | Searching answers on usa immigr…" at bounding box center [546, 376] width 765 height 642
